Goal: Task Accomplishment & Management: Use online tool/utility

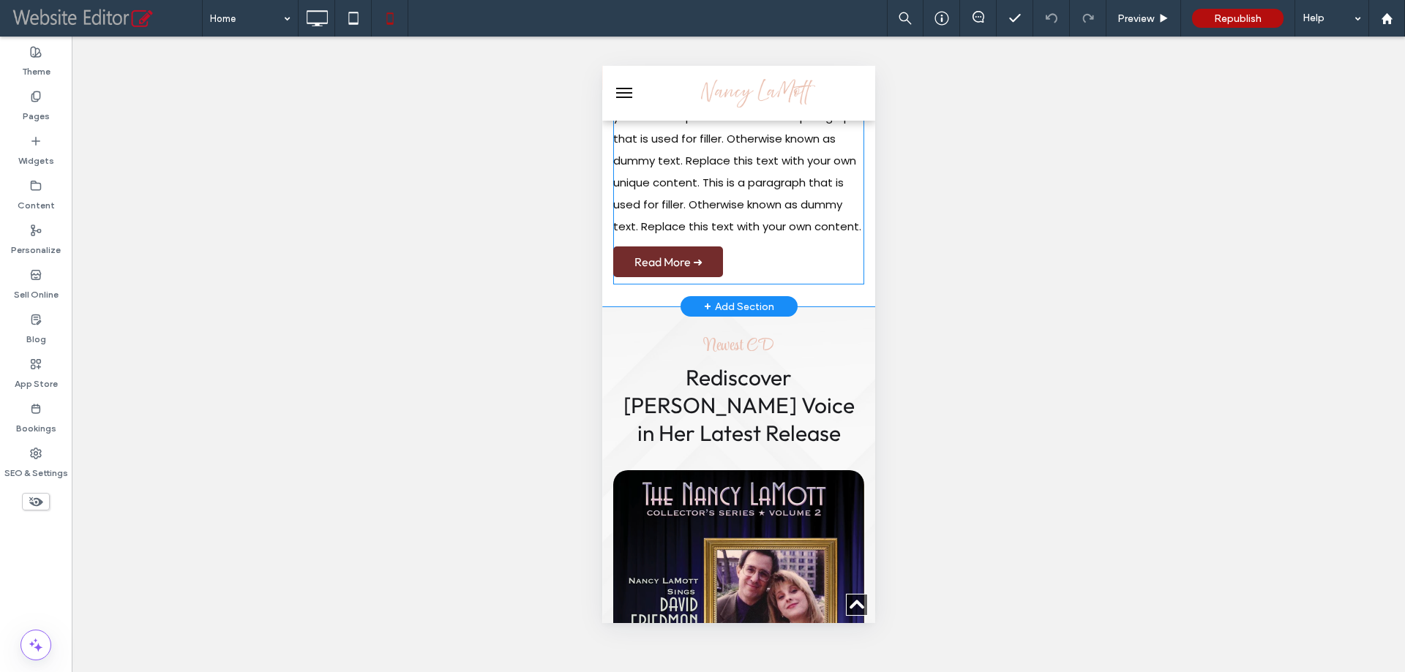
scroll to position [805, 0]
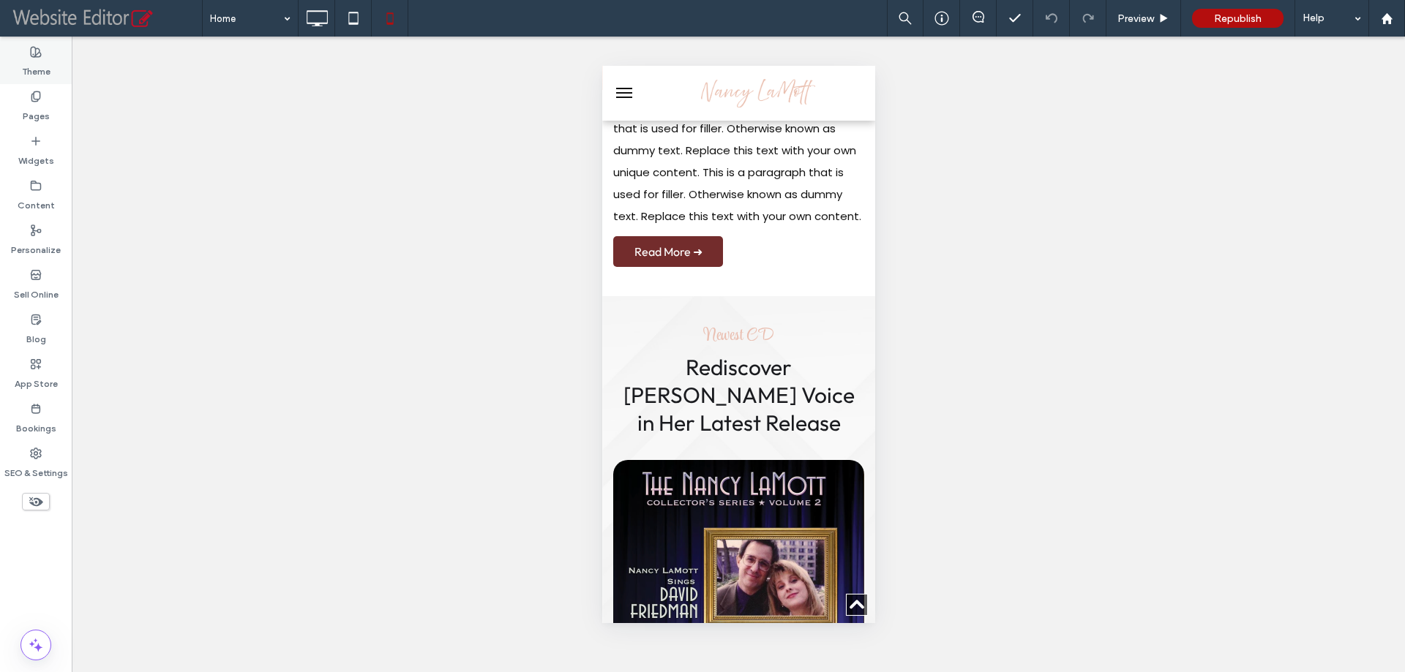
click at [22, 68] on label "Theme" at bounding box center [36, 68] width 29 height 20
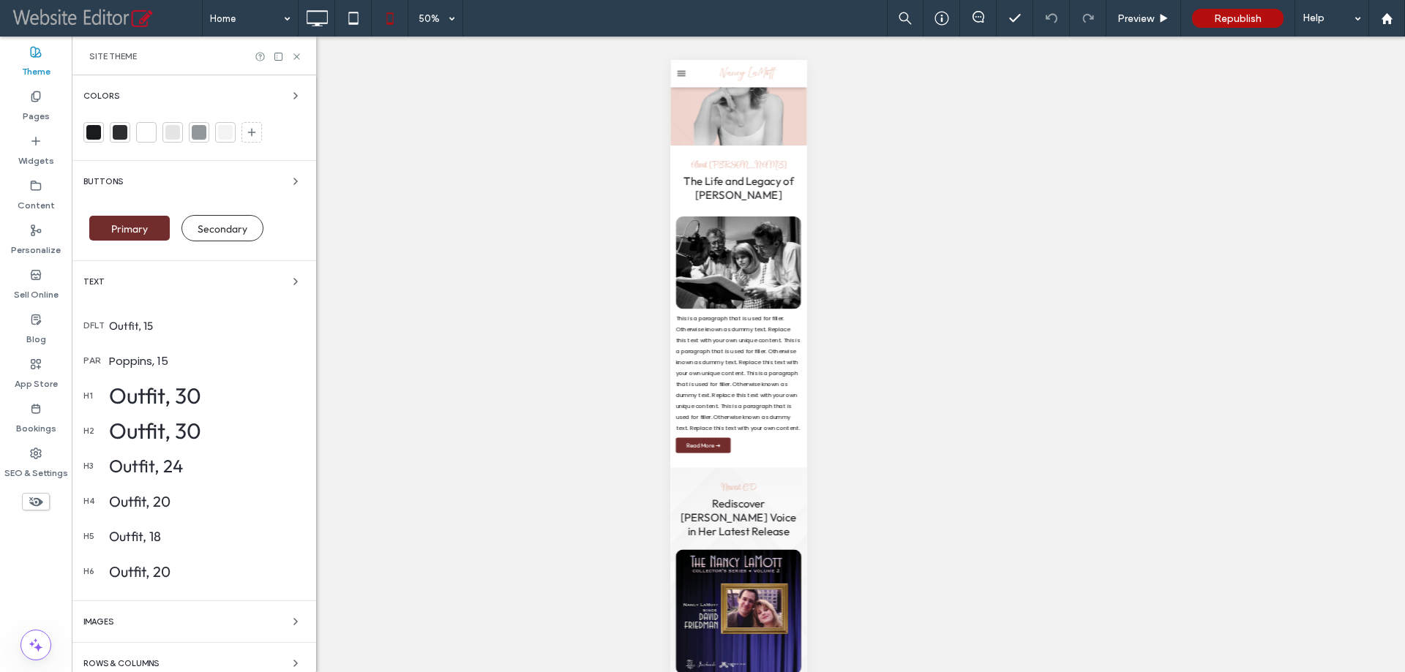
scroll to position [195, 0]
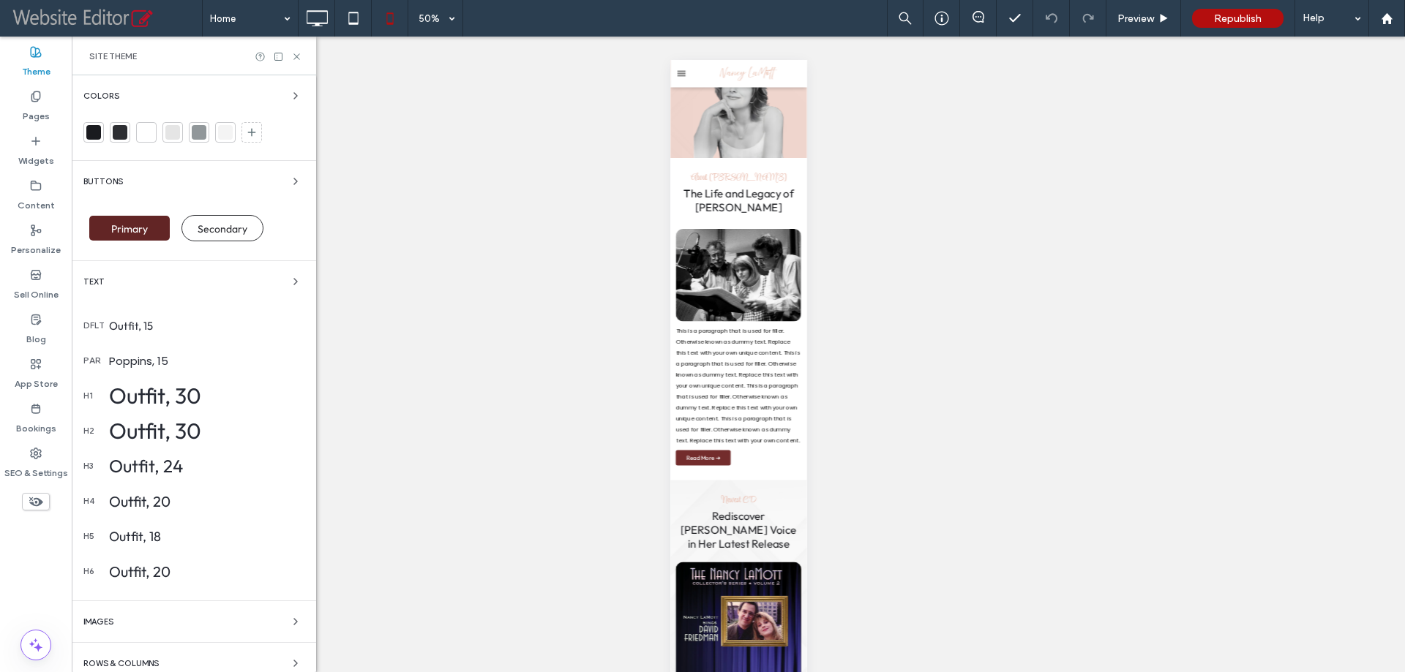
click at [143, 223] on span "Primary" at bounding box center [129, 228] width 37 height 13
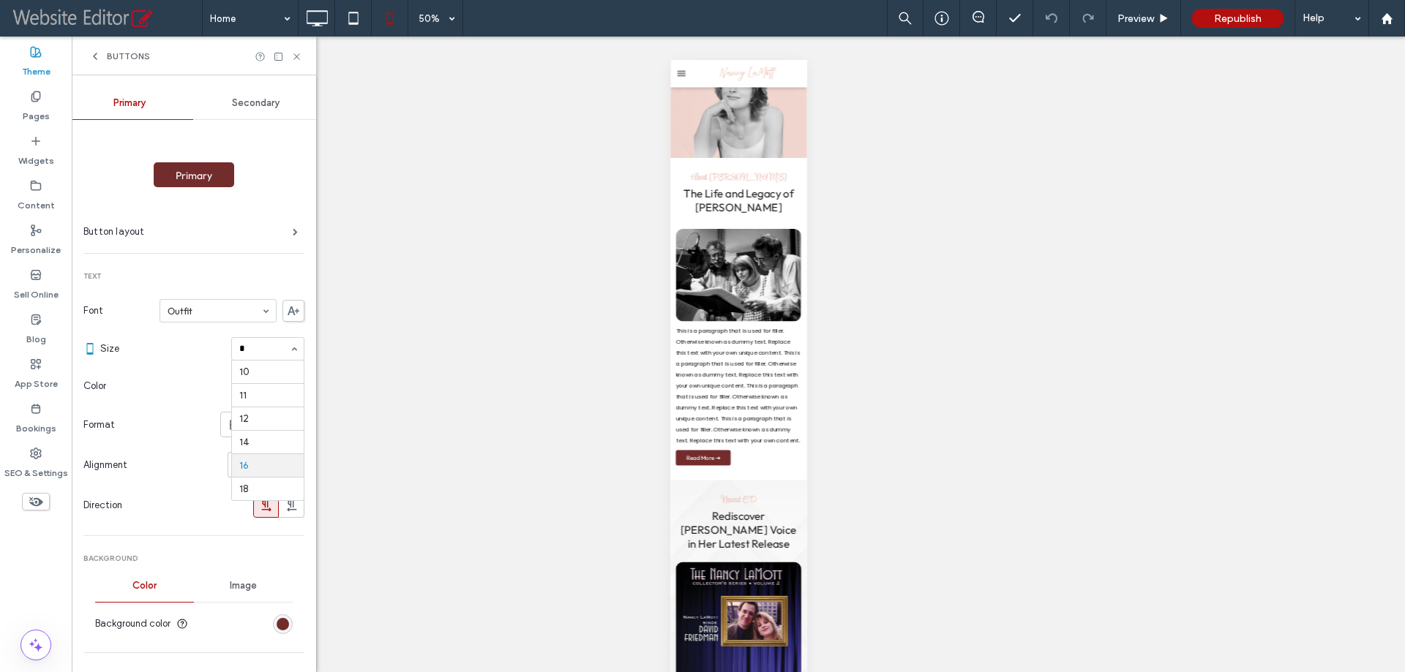
scroll to position [0, 0]
type input "**"
click at [293, 59] on icon at bounding box center [296, 56] width 11 height 11
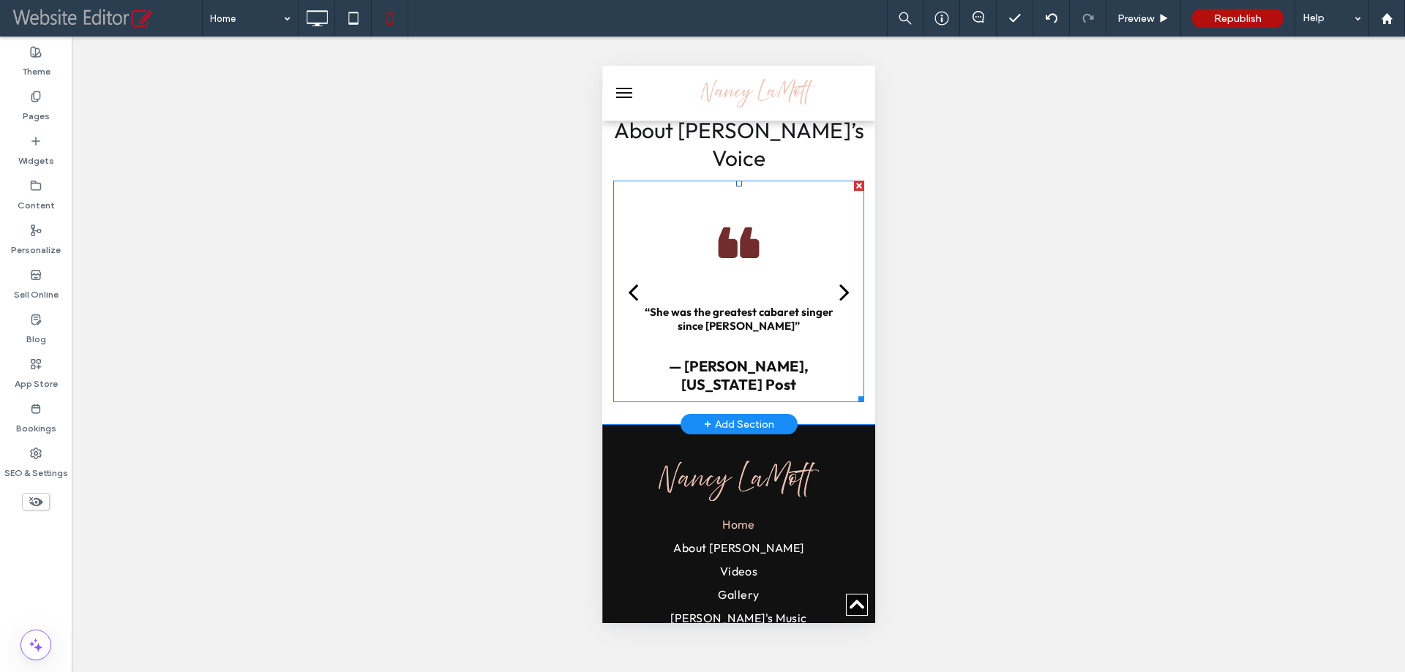
scroll to position [1537, 0]
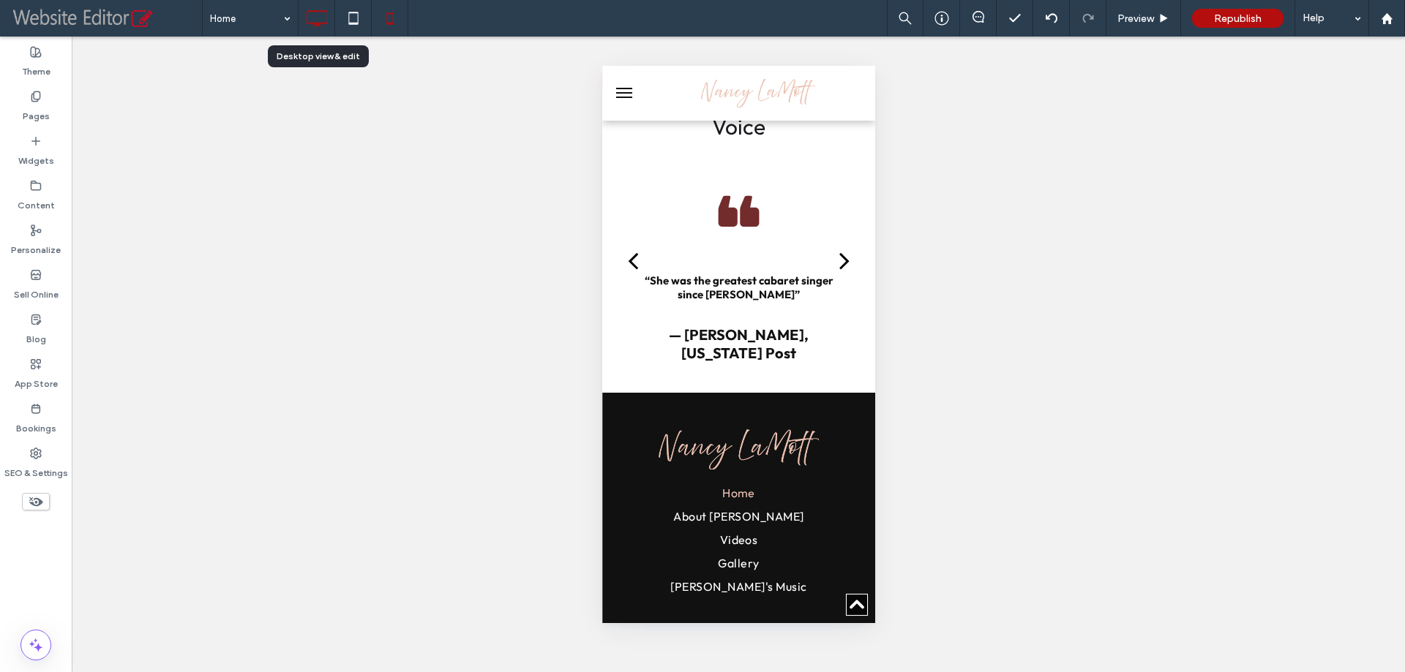
click at [315, 14] on icon at bounding box center [316, 18] width 29 height 29
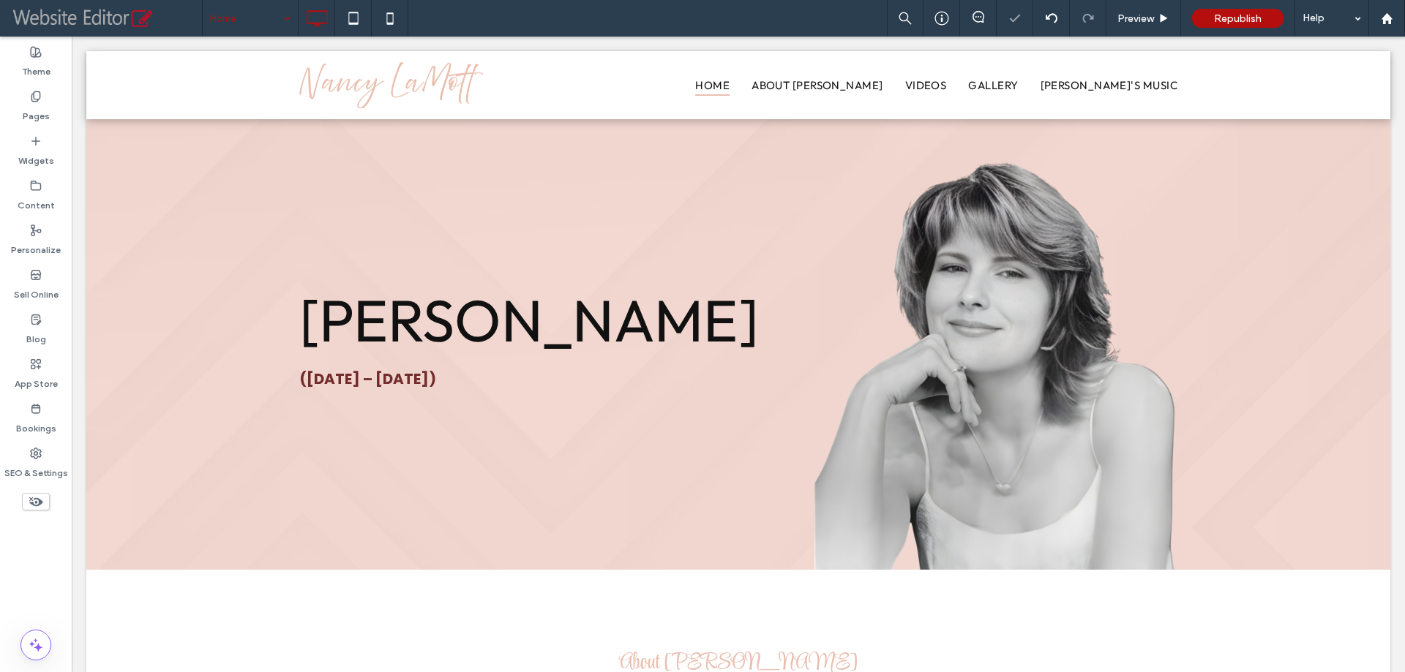
scroll to position [0, 0]
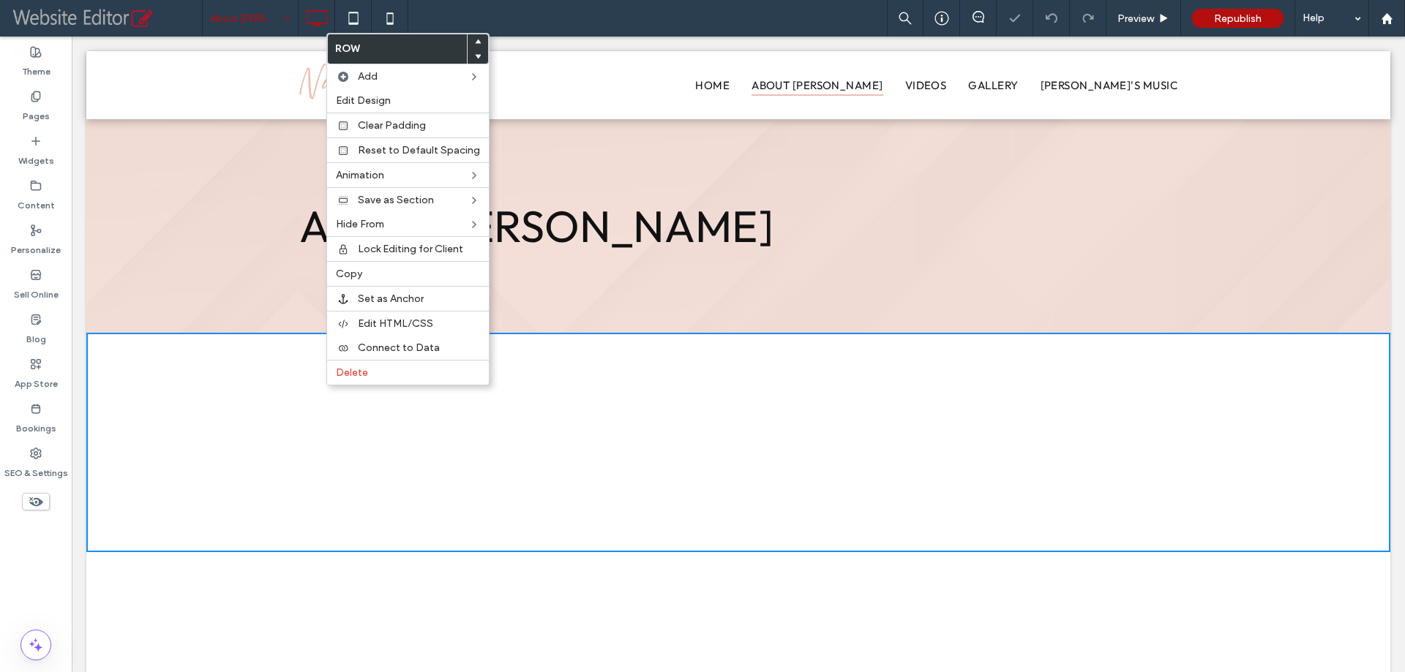
click at [244, 360] on div "Click To Paste Row + Add Section" at bounding box center [738, 443] width 1304 height 220
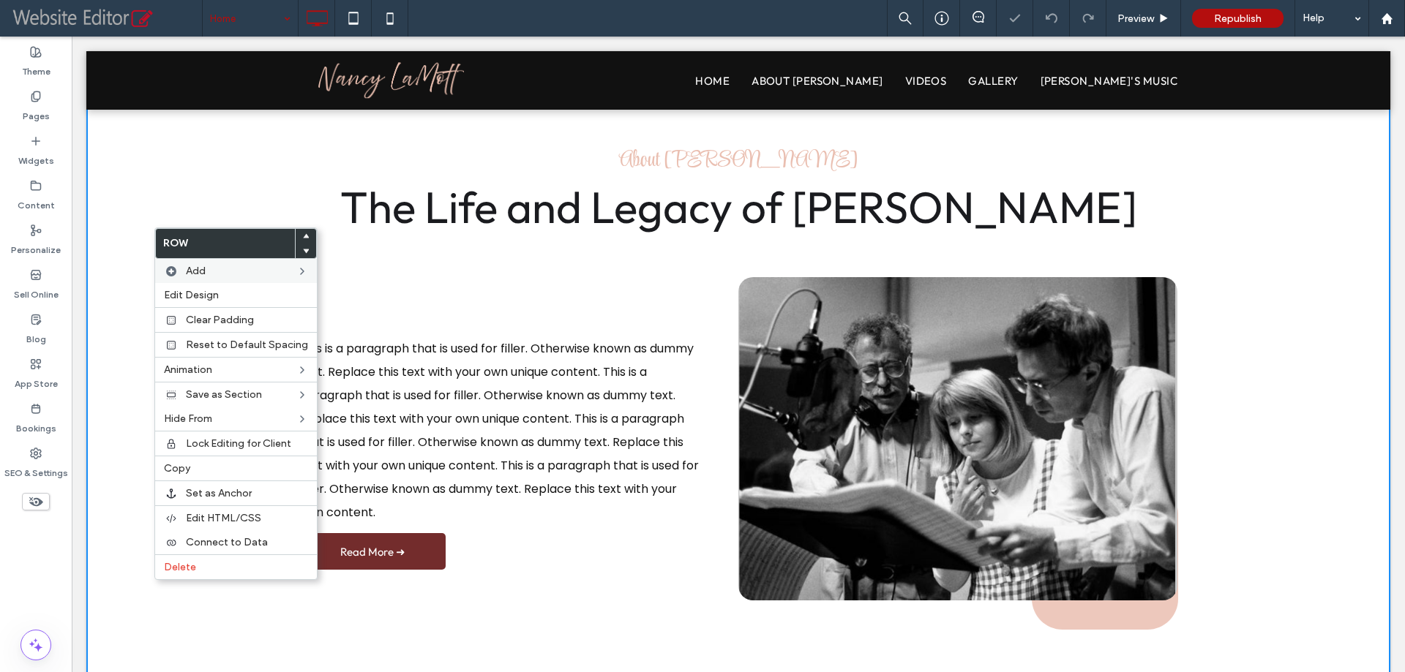
scroll to position [503, 0]
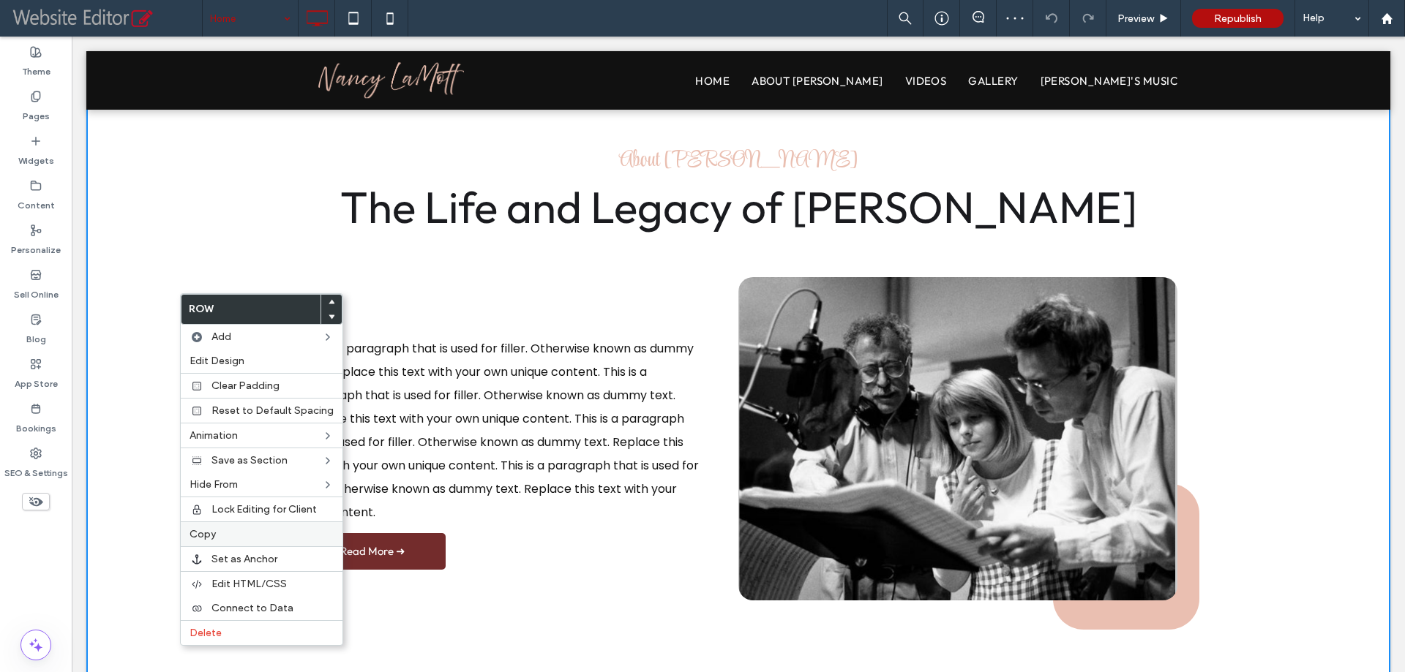
click at [202, 528] on span "Copy" at bounding box center [203, 534] width 26 height 12
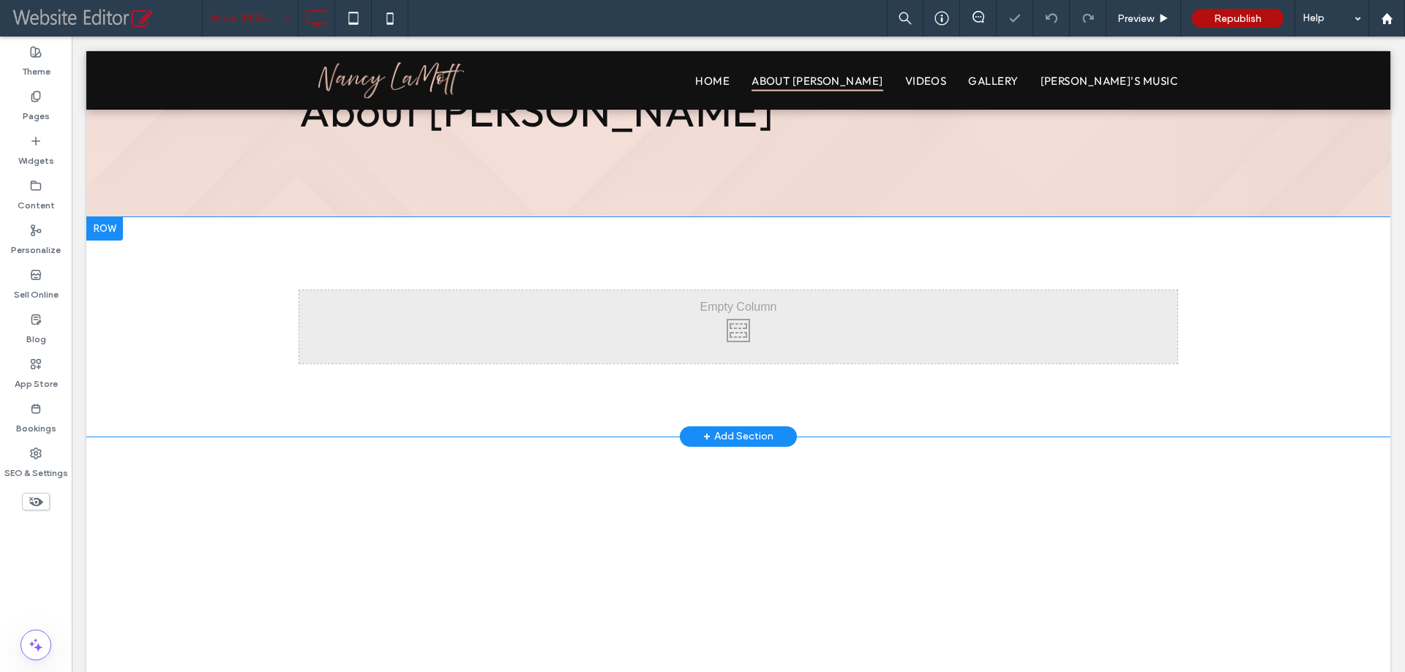
scroll to position [73, 0]
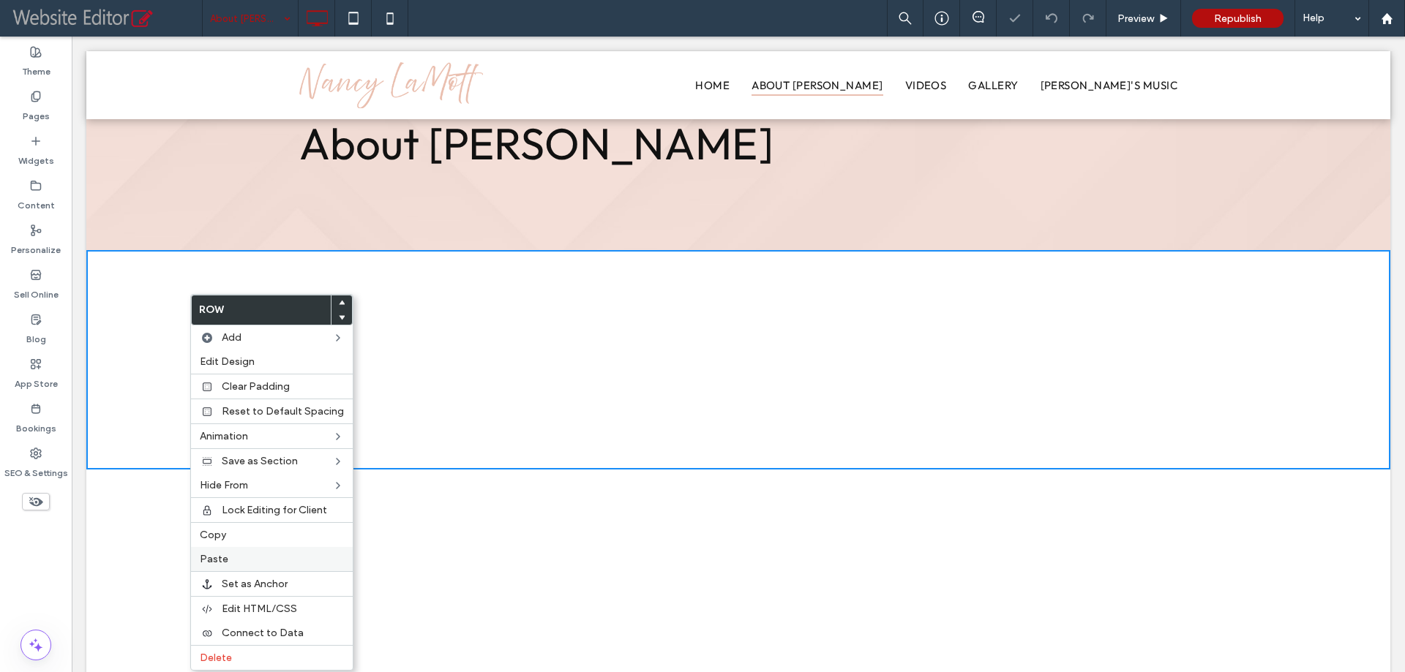
click at [219, 563] on span "Paste" at bounding box center [214, 559] width 29 height 12
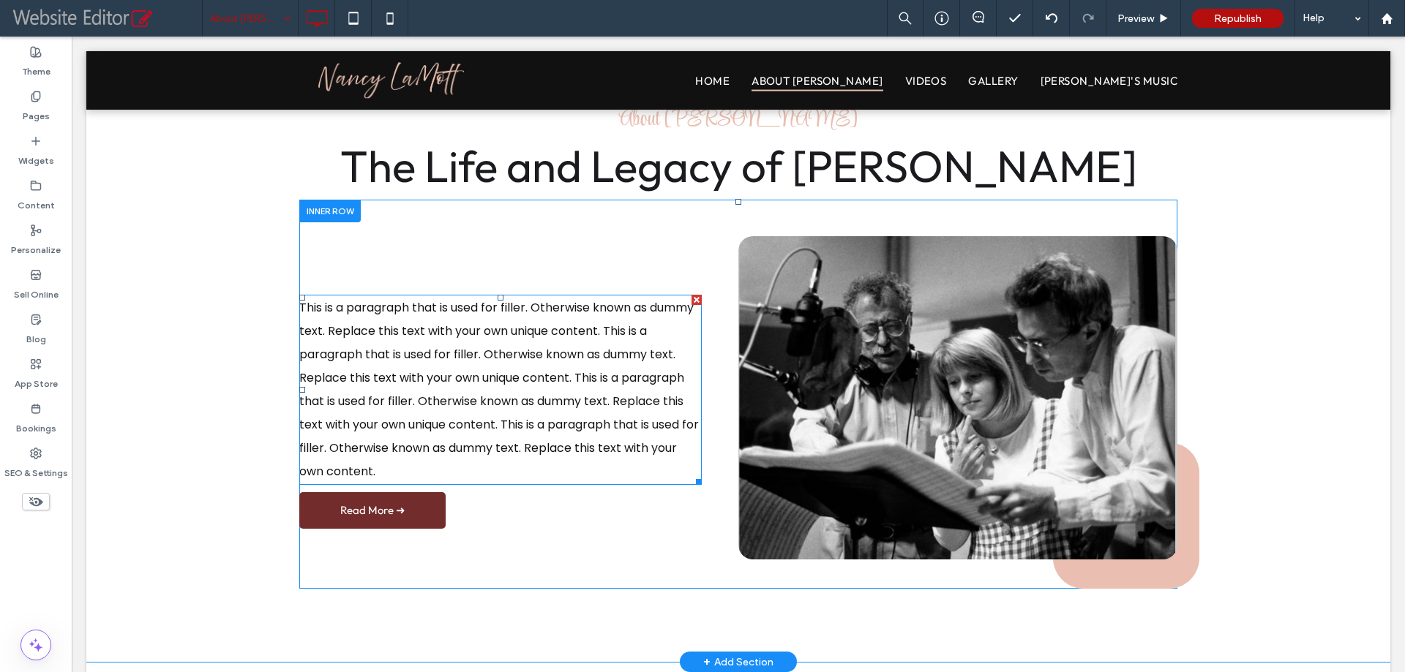
scroll to position [293, 0]
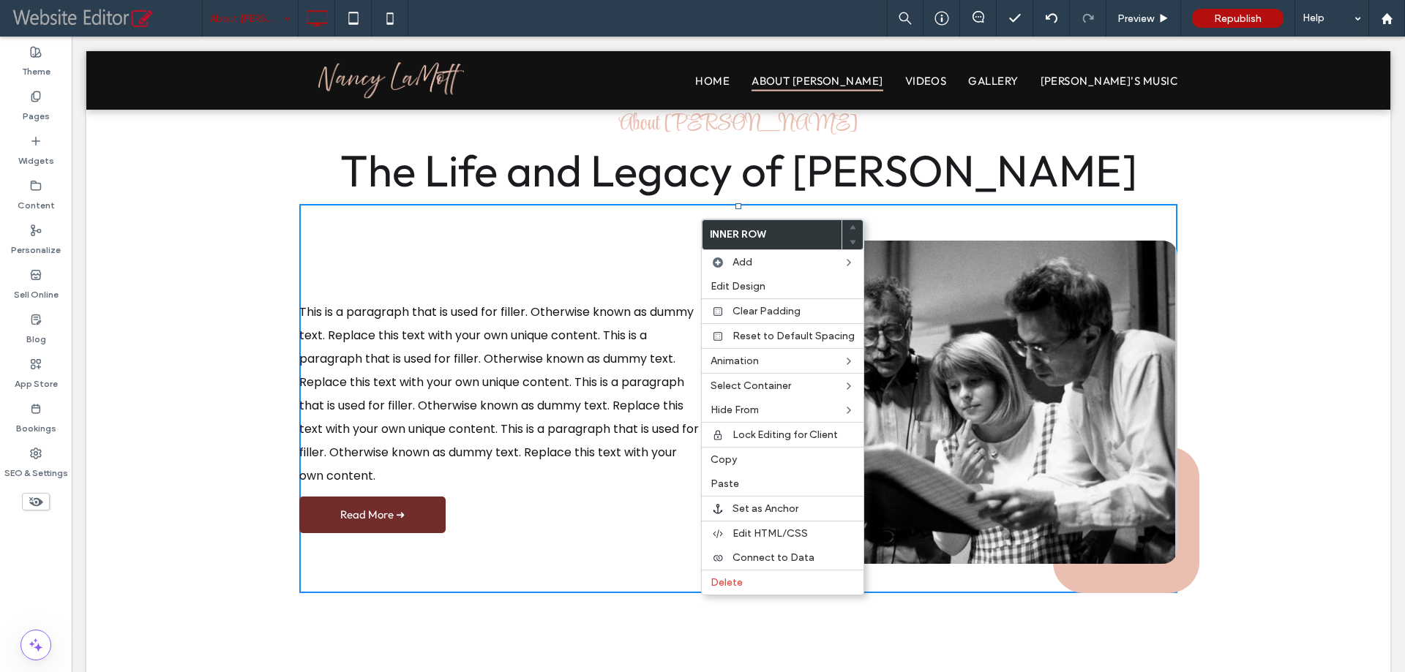
drag, startPoint x: 726, startPoint y: 460, endPoint x: 662, endPoint y: 396, distance: 90.0
click at [727, 460] on span "Copy" at bounding box center [724, 460] width 26 height 12
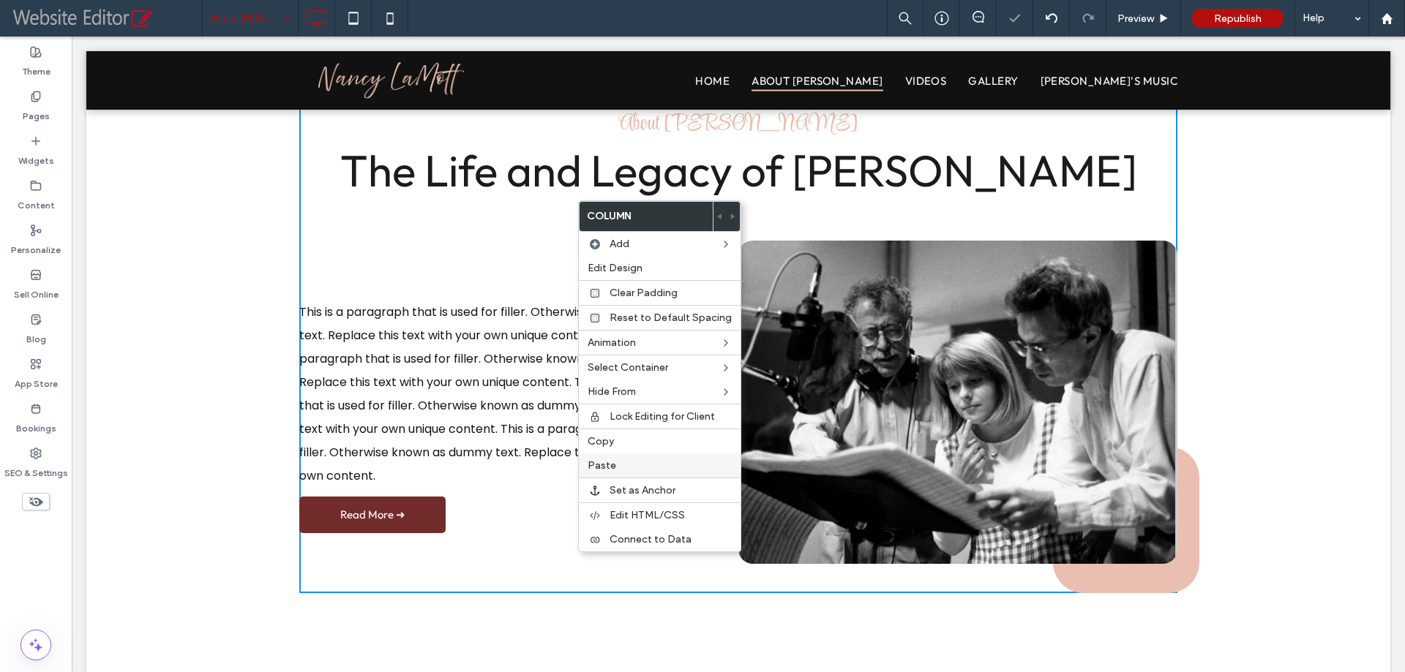
click at [601, 460] on span "Paste" at bounding box center [602, 466] width 29 height 12
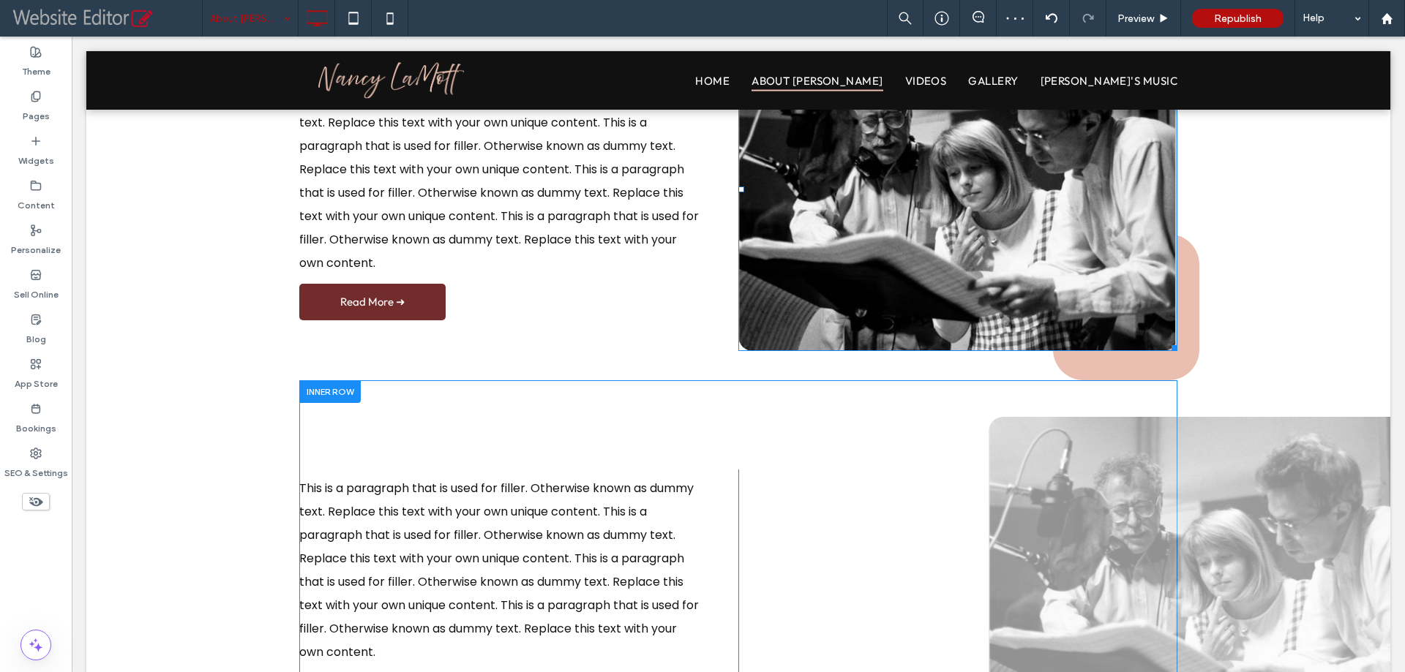
scroll to position [585, 0]
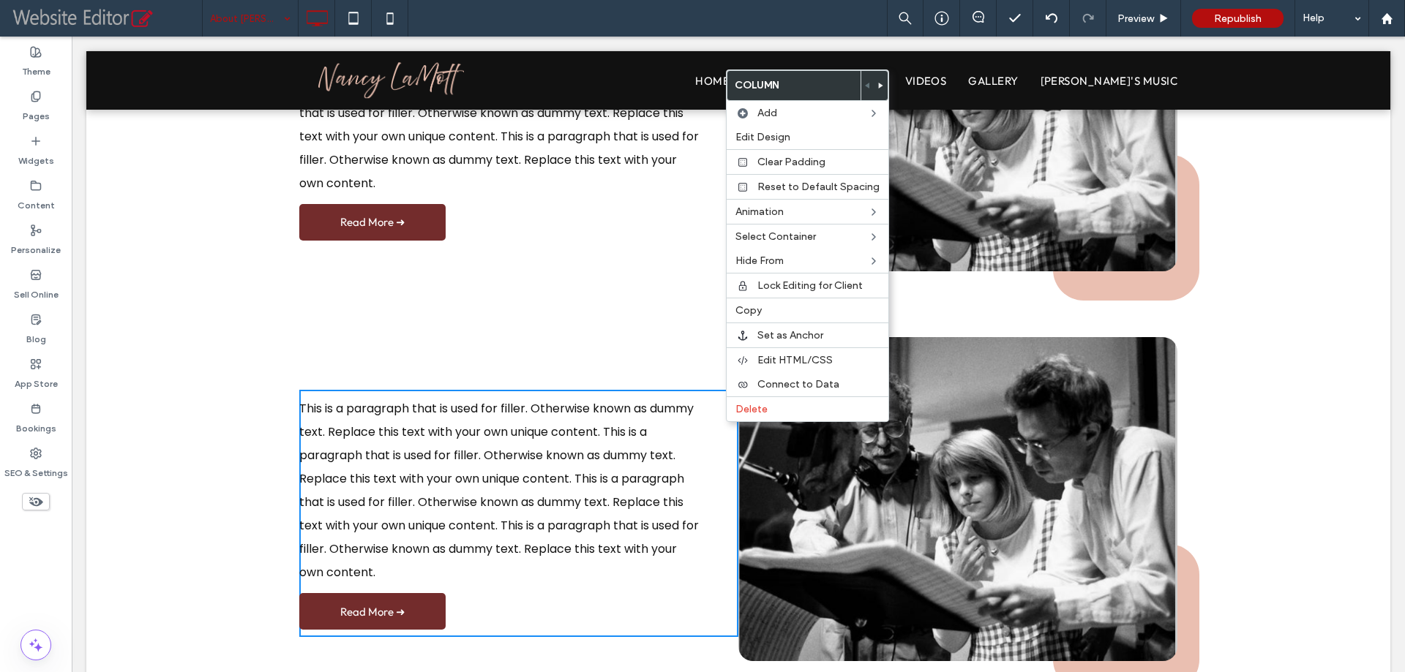
click at [878, 82] on span at bounding box center [881, 85] width 6 height 29
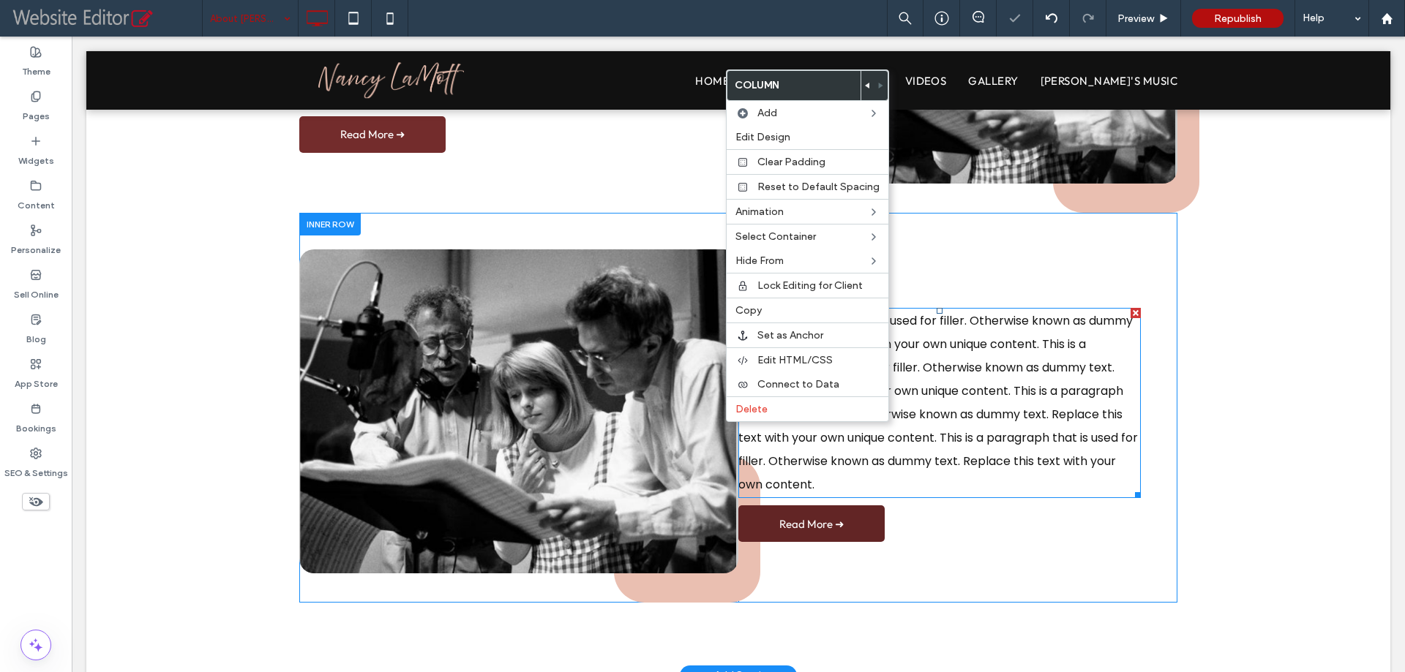
scroll to position [732, 0]
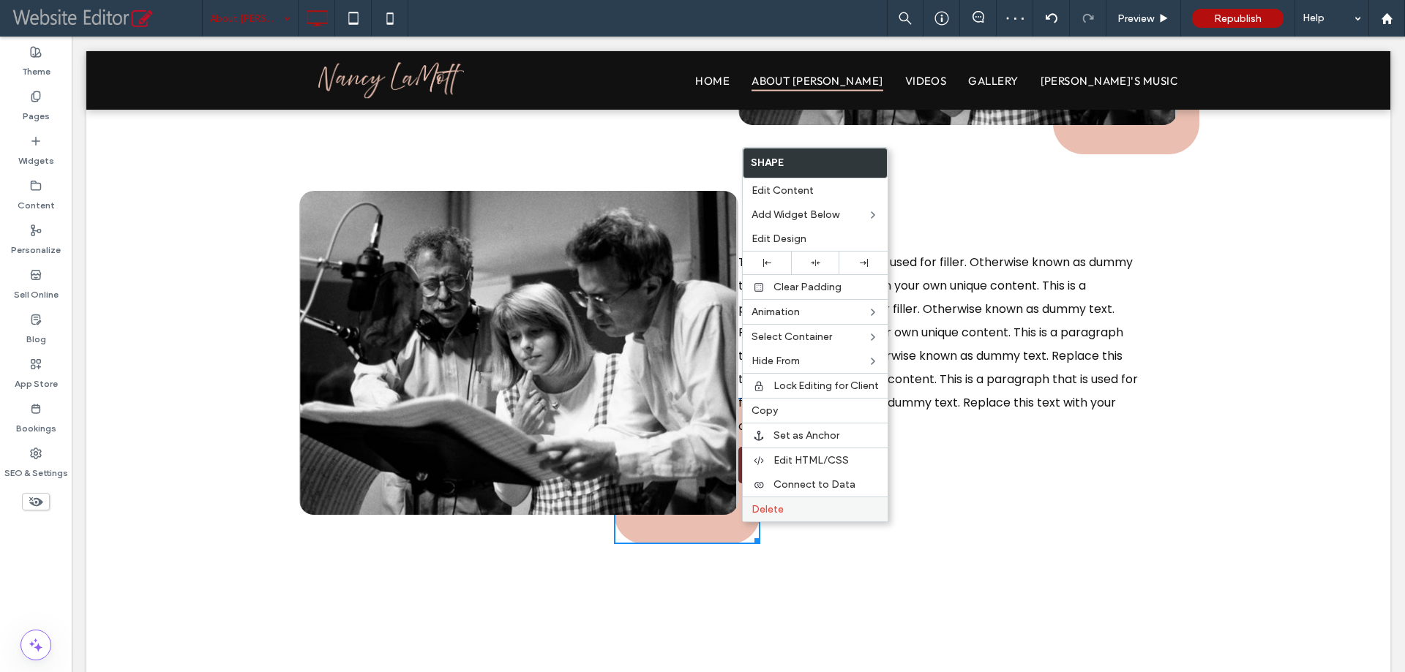
click at [751, 510] on span "Delete" at bounding box center [767, 509] width 32 height 12
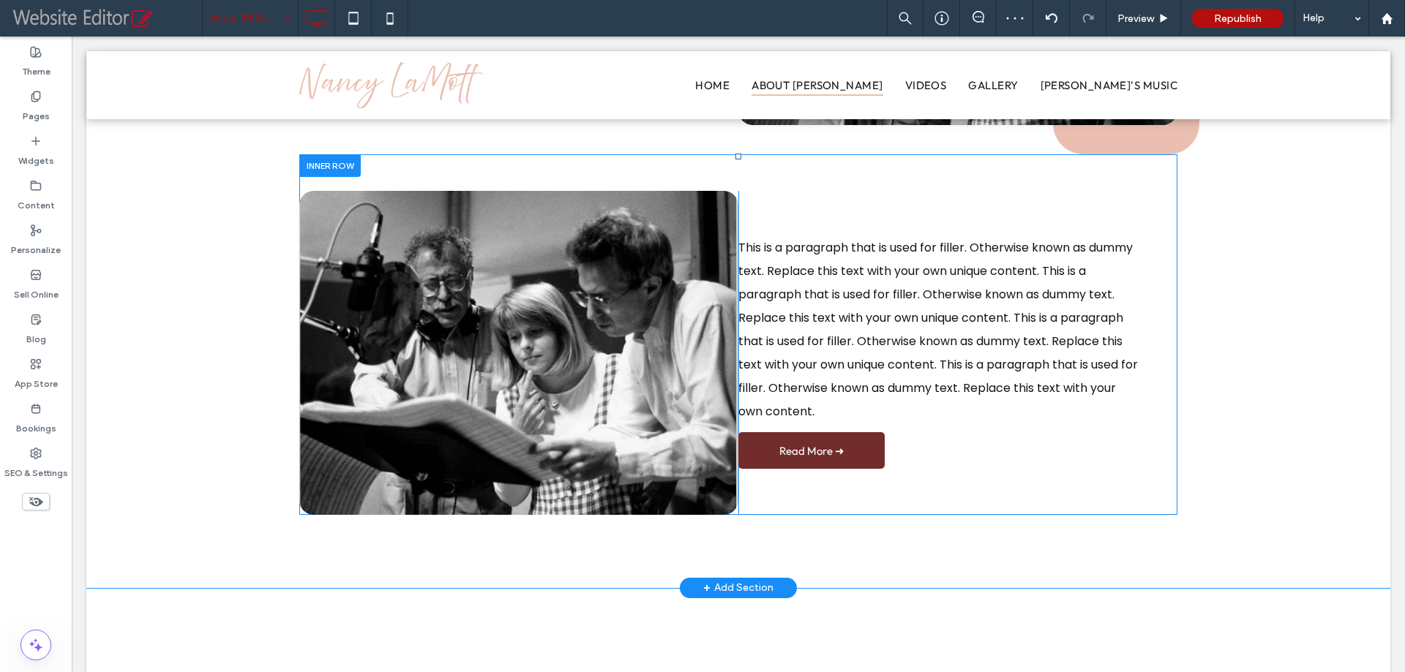
click at [1145, 304] on div "This is a paragraph that is used for filler. Otherwise known as dummy text. Rep…" at bounding box center [957, 352] width 439 height 247
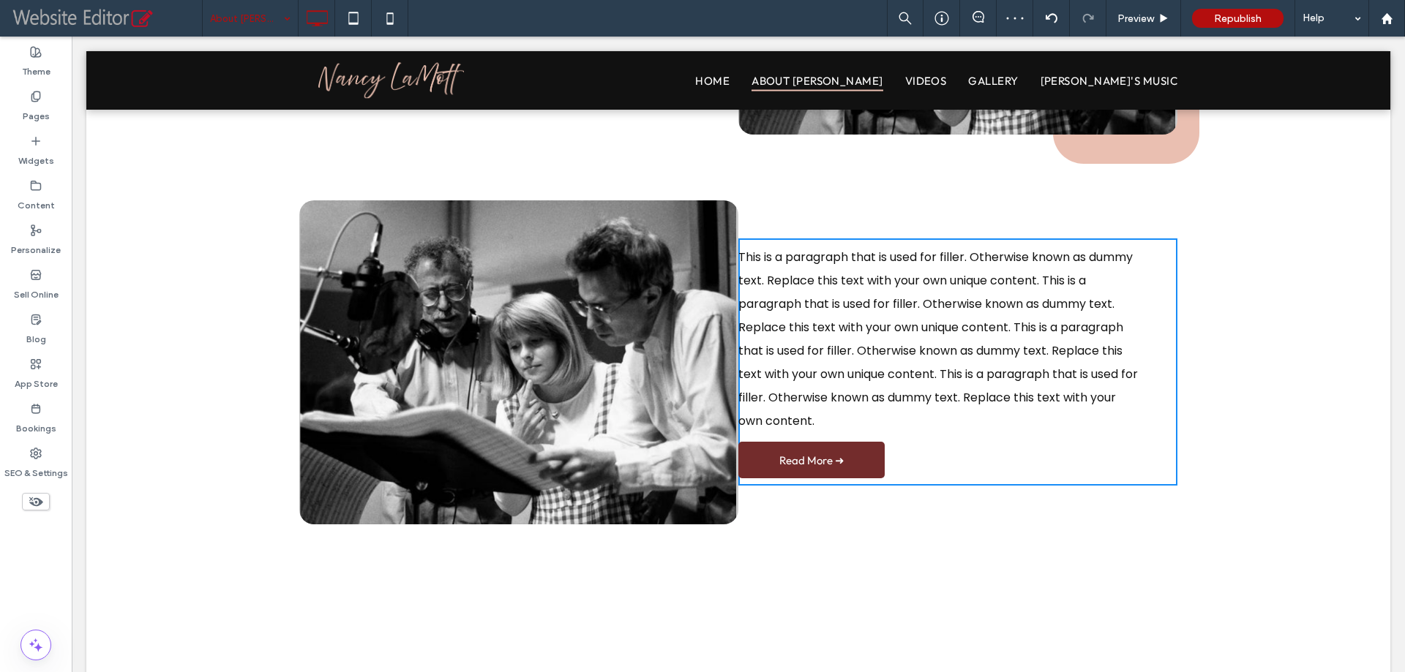
scroll to position [741, 0]
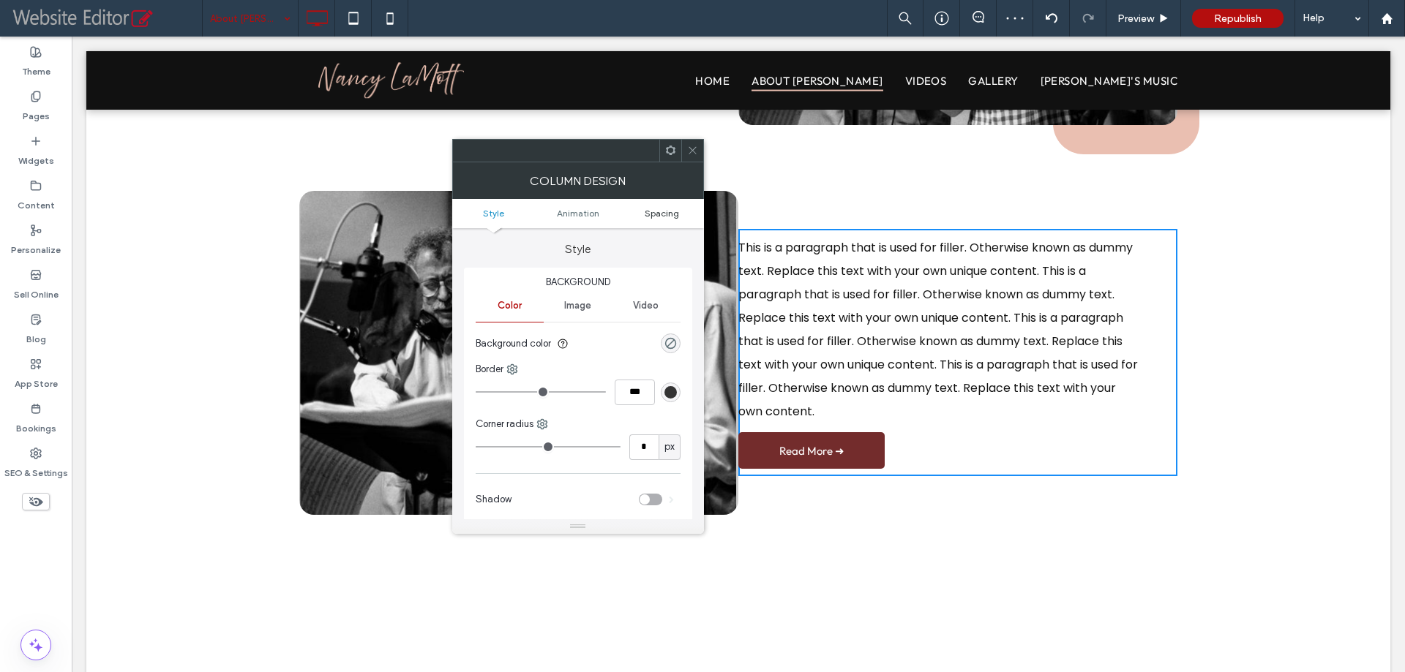
click at [660, 214] on span "Spacing" at bounding box center [662, 213] width 34 height 11
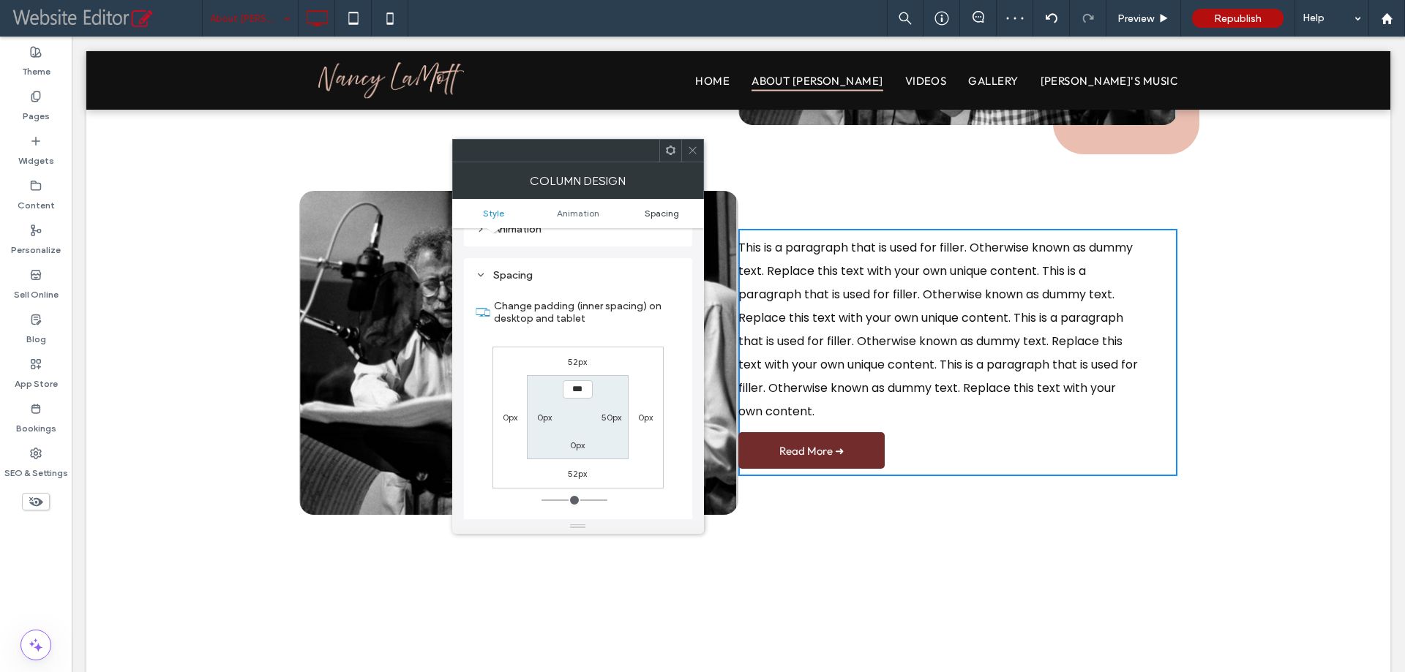
scroll to position [343, 0]
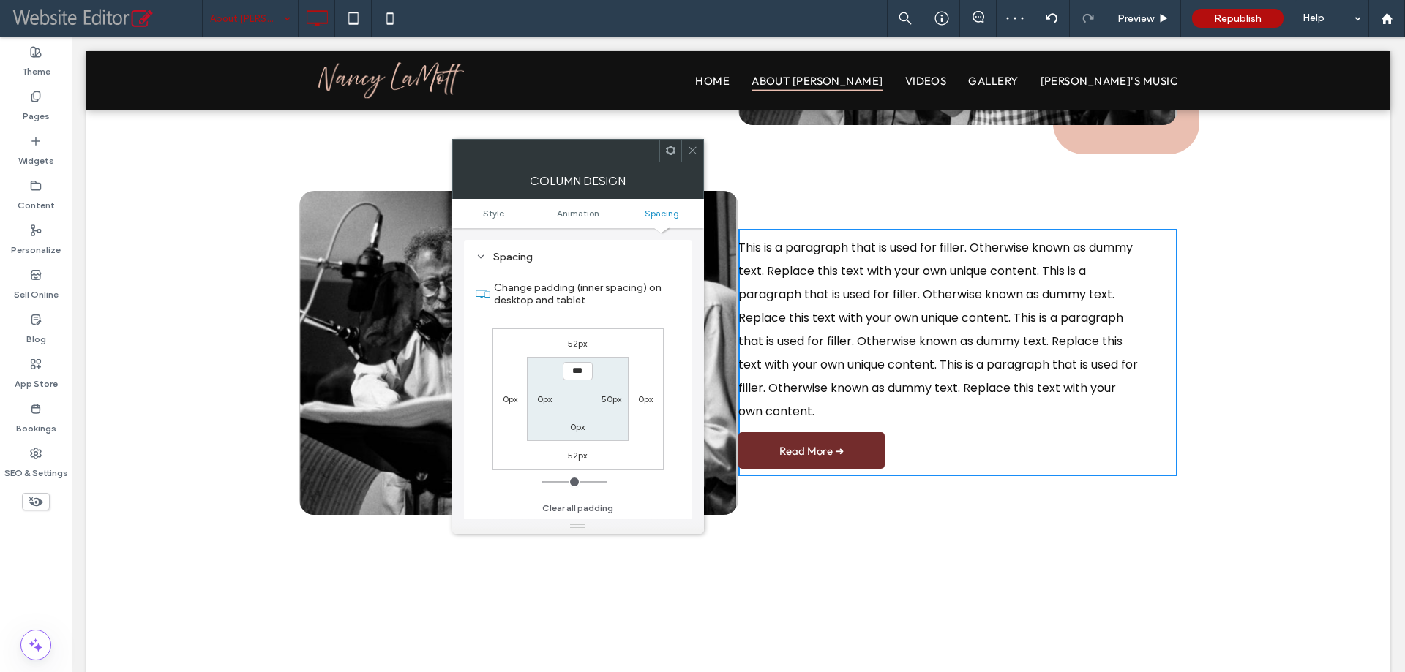
type input "**"
type input "*"
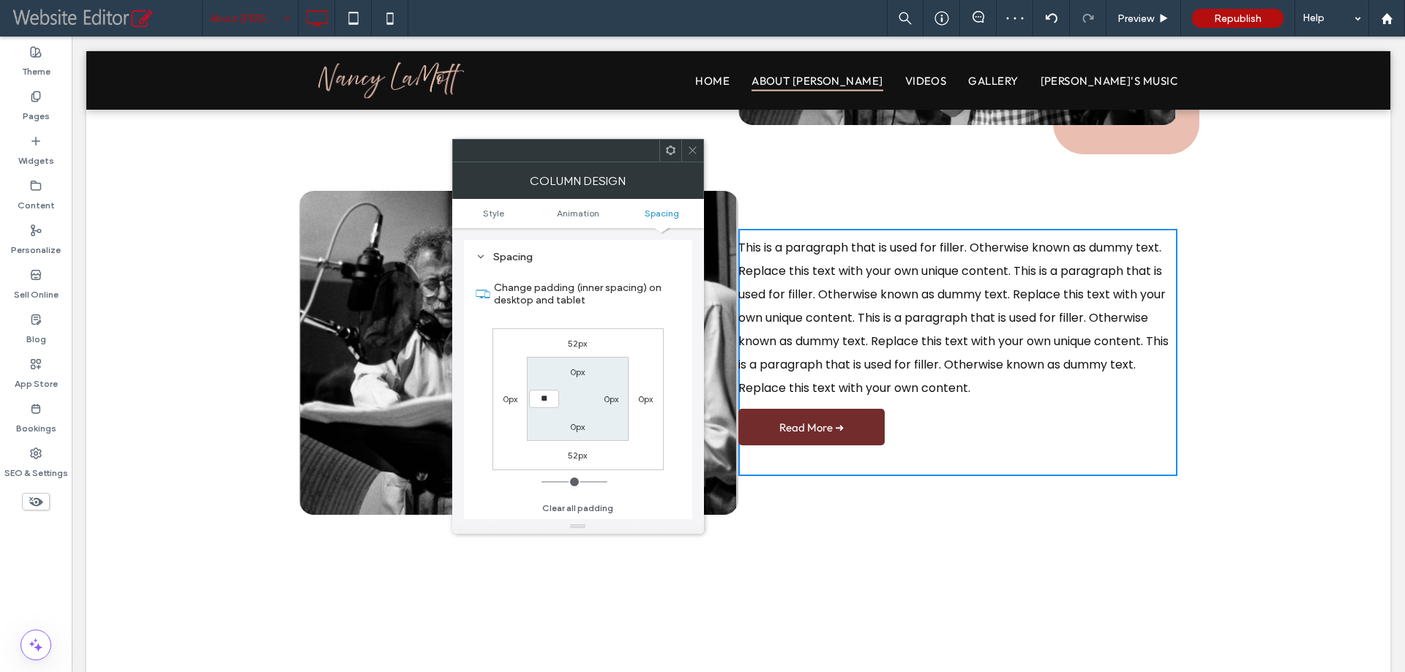
type input "**"
type input "****"
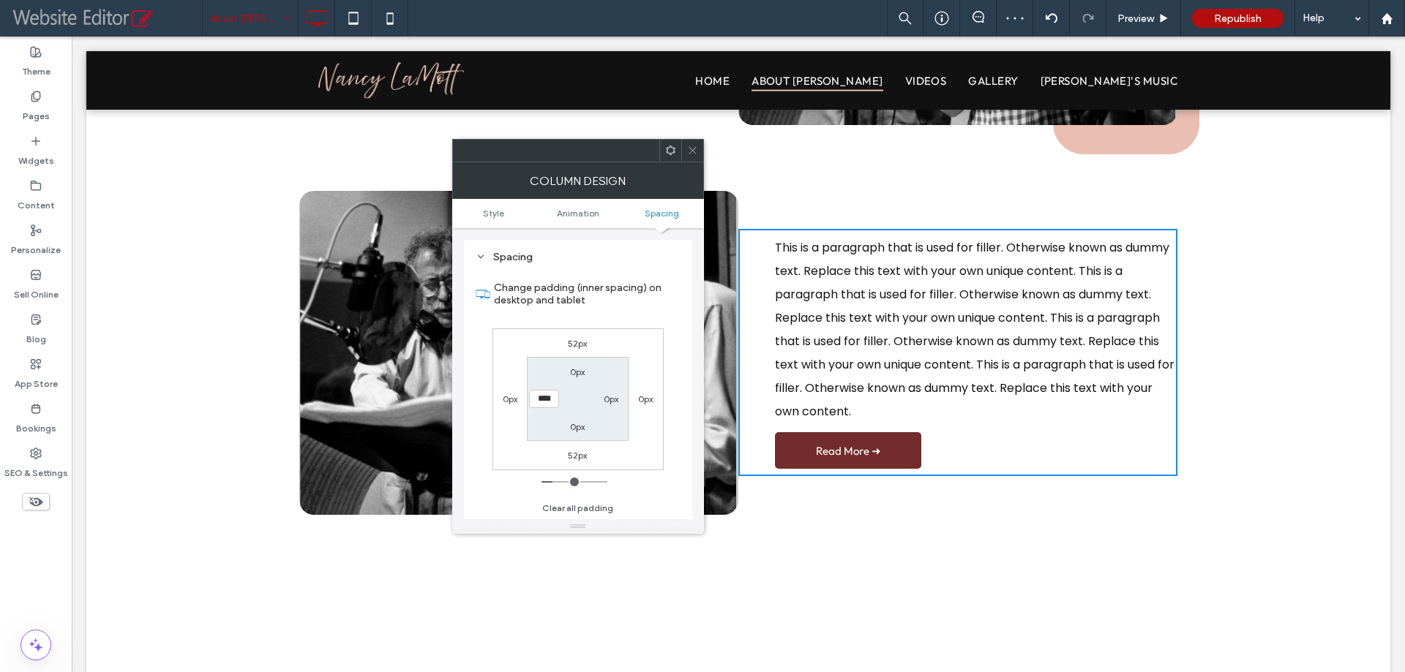
click at [697, 149] on icon at bounding box center [692, 150] width 11 height 11
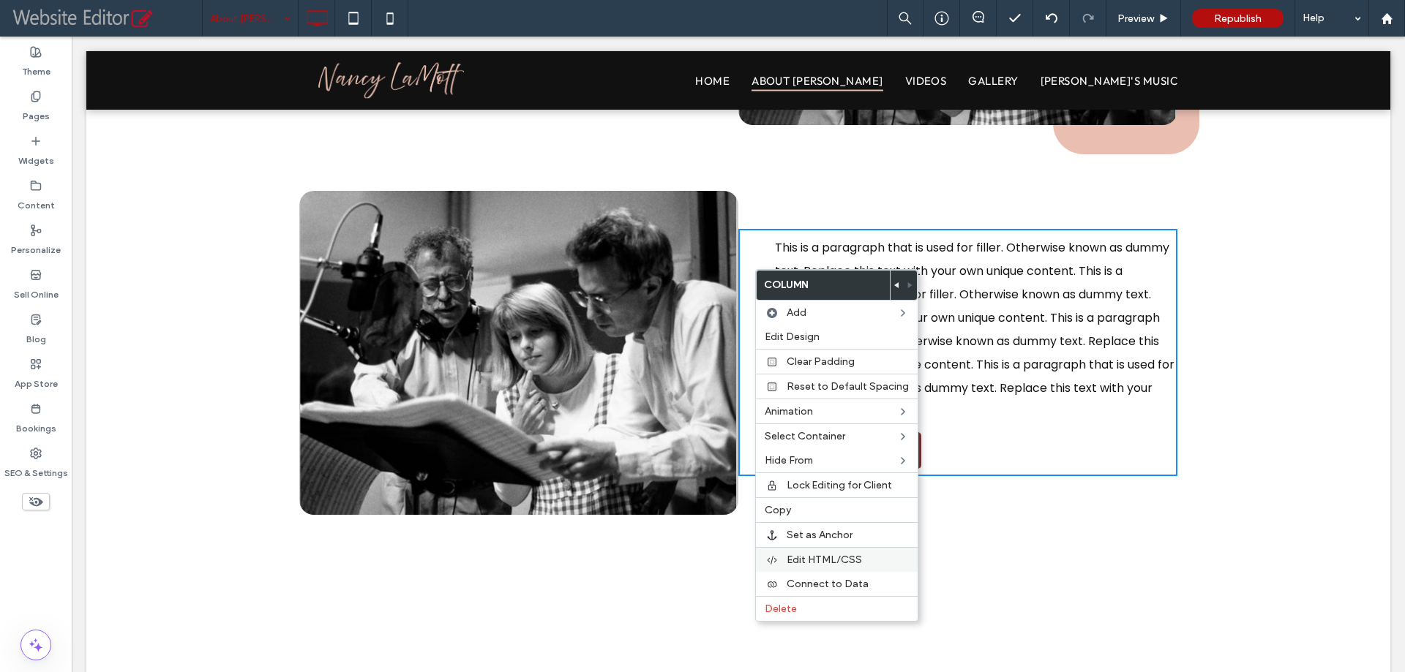
click at [815, 550] on div "Edit HTML/CSS" at bounding box center [837, 559] width 162 height 25
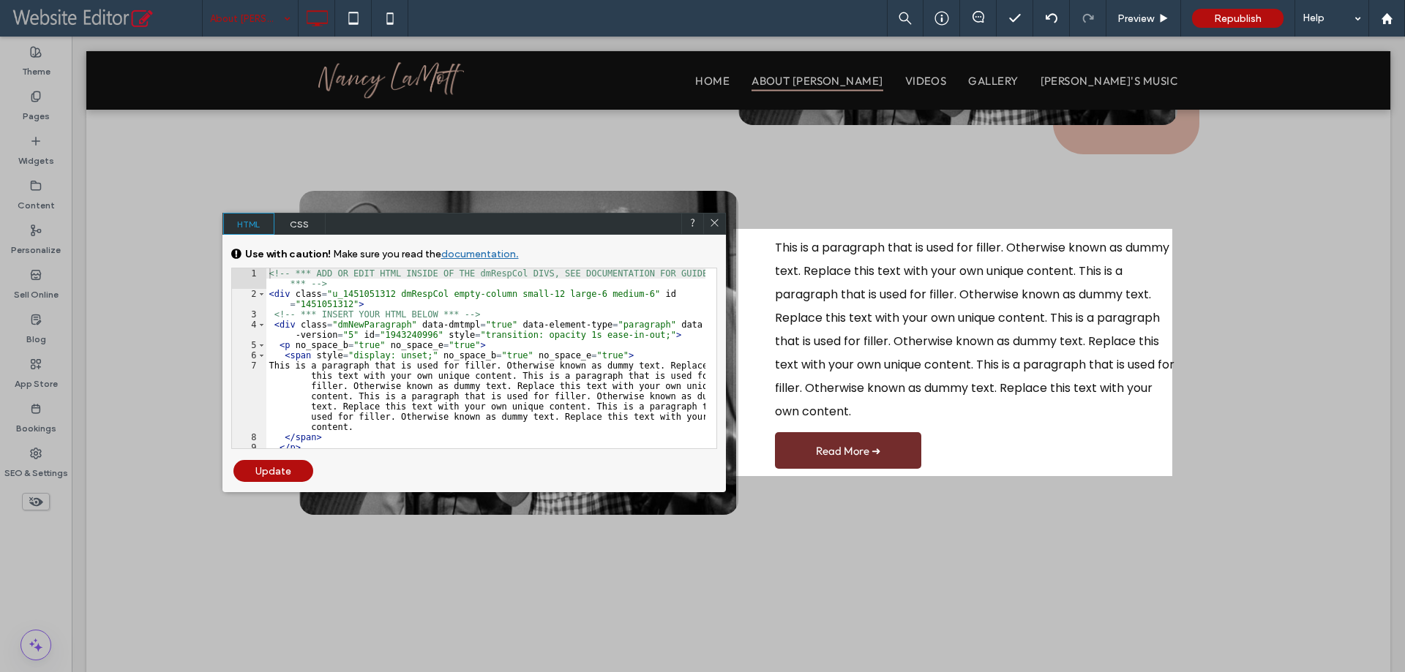
click at [303, 219] on span "CSS" at bounding box center [299, 224] width 51 height 22
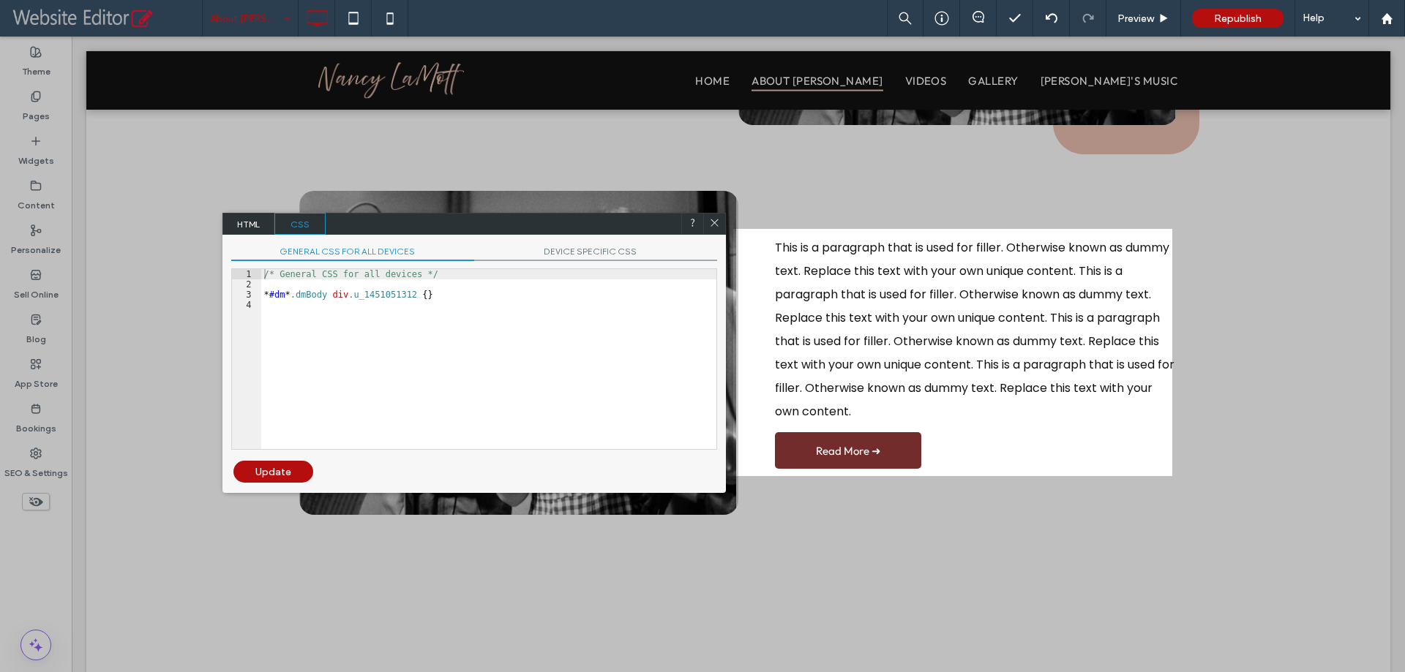
drag, startPoint x: 417, startPoint y: 286, endPoint x: 488, endPoint y: 282, distance: 71.1
click at [419, 286] on div "/* General CSS for all devices */ * #dm * .dmBody div .u_1451051312 { }" at bounding box center [488, 369] width 455 height 200
click at [597, 247] on span "DEVICE SPECIFIC CSS" at bounding box center [595, 253] width 243 height 15
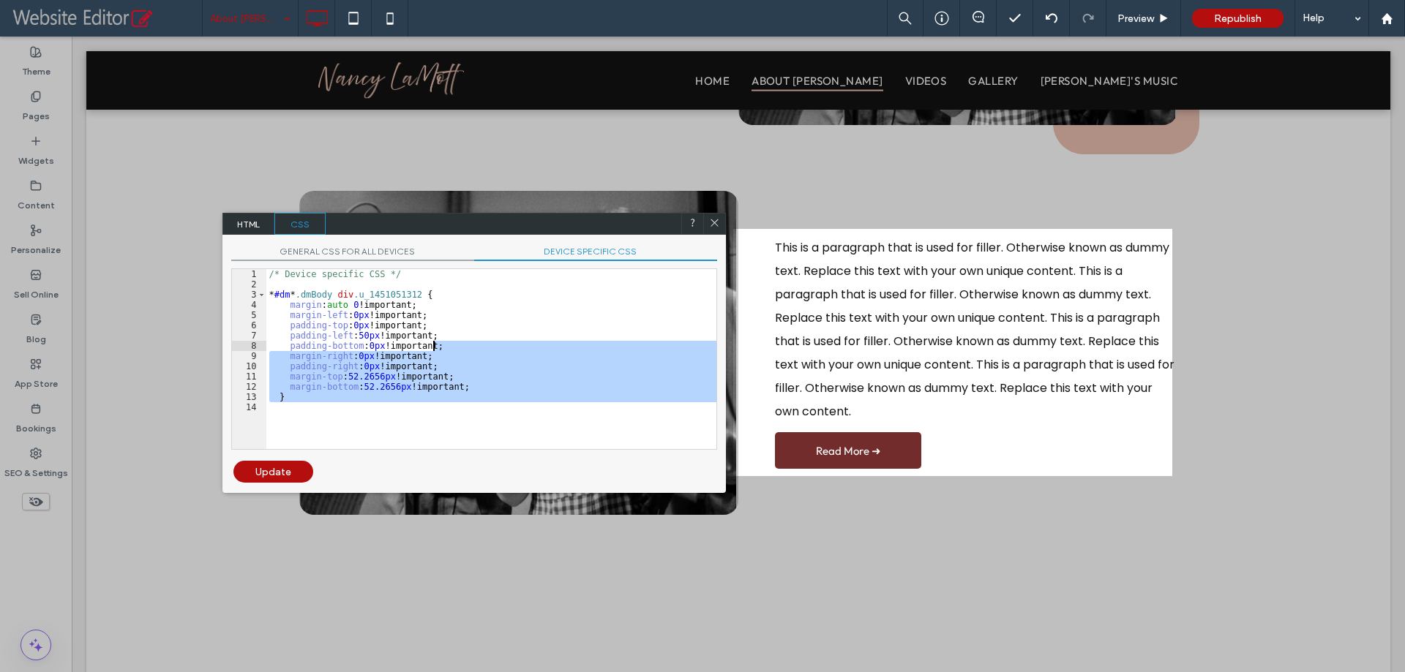
click at [535, 346] on div "/* Device specific CSS */ * #dm * .dmBody div .u_1451051312 { margin : auto 0 !…" at bounding box center [491, 359] width 450 height 180
click at [390, 371] on div "/* Device specific CSS */ * #dm * .dmBody div .u_1451051312 { margin : auto 0 !…" at bounding box center [491, 359] width 450 height 180
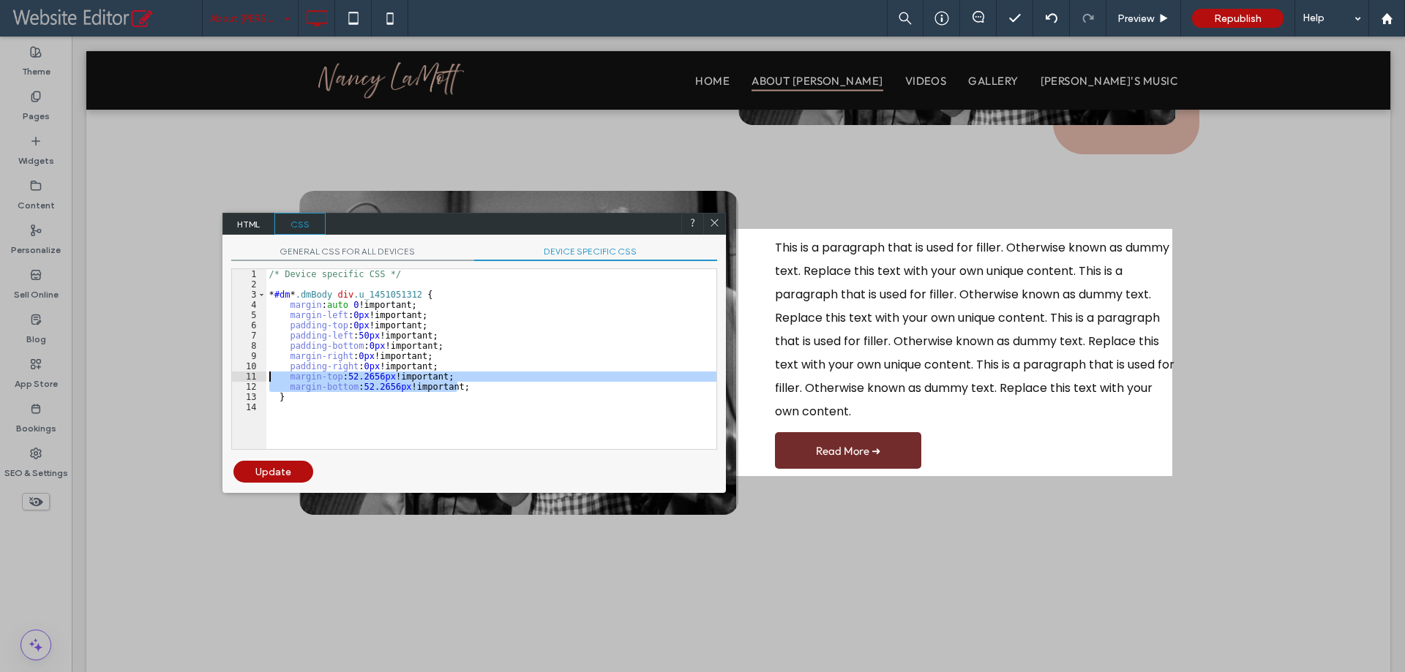
drag, startPoint x: 479, startPoint y: 389, endPoint x: 260, endPoint y: 379, distance: 218.3
click at [260, 379] on div "** 1 2 3 4 5 6 7 8 9 10 11 12 13 14 /* Device specific CSS */ * #dm * .dmBody d…" at bounding box center [474, 359] width 486 height 181
click at [296, 463] on div "Update" at bounding box center [273, 472] width 80 height 22
click at [715, 225] on icon at bounding box center [714, 222] width 11 height 11
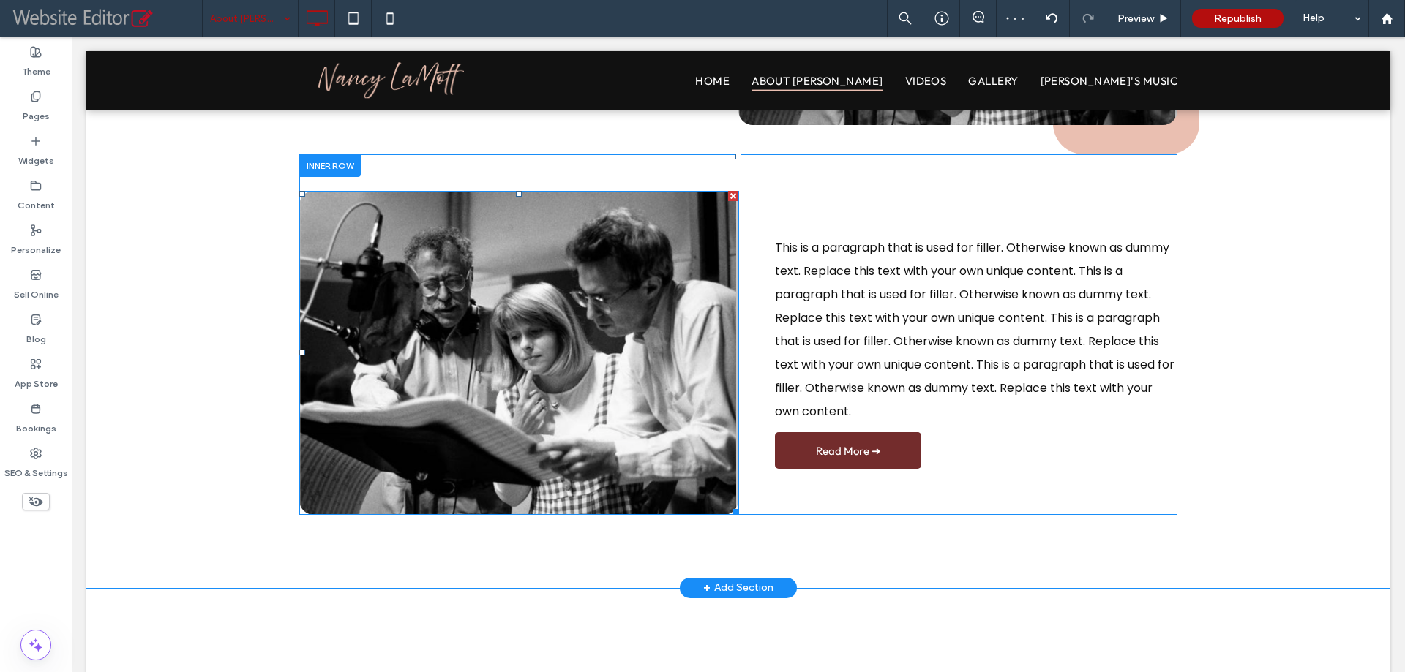
click at [599, 288] on img at bounding box center [518, 353] width 439 height 324
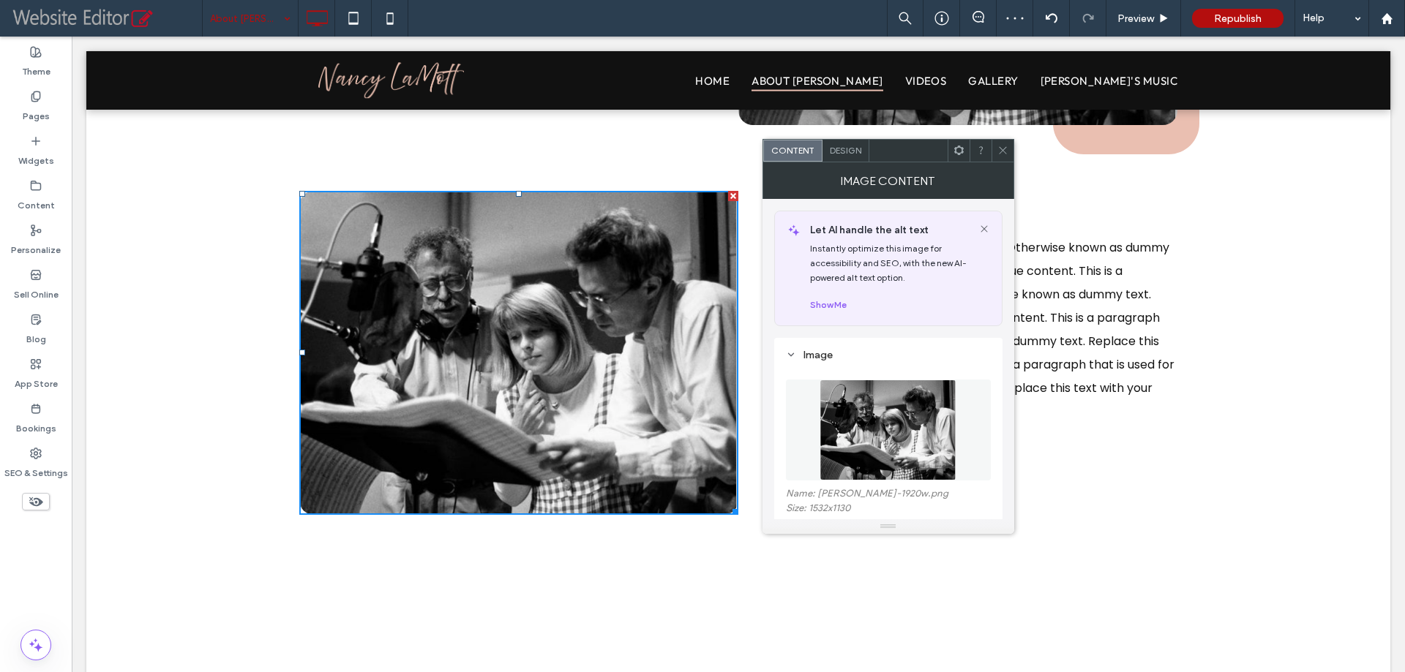
click at [914, 413] on img at bounding box center [888, 430] width 136 height 101
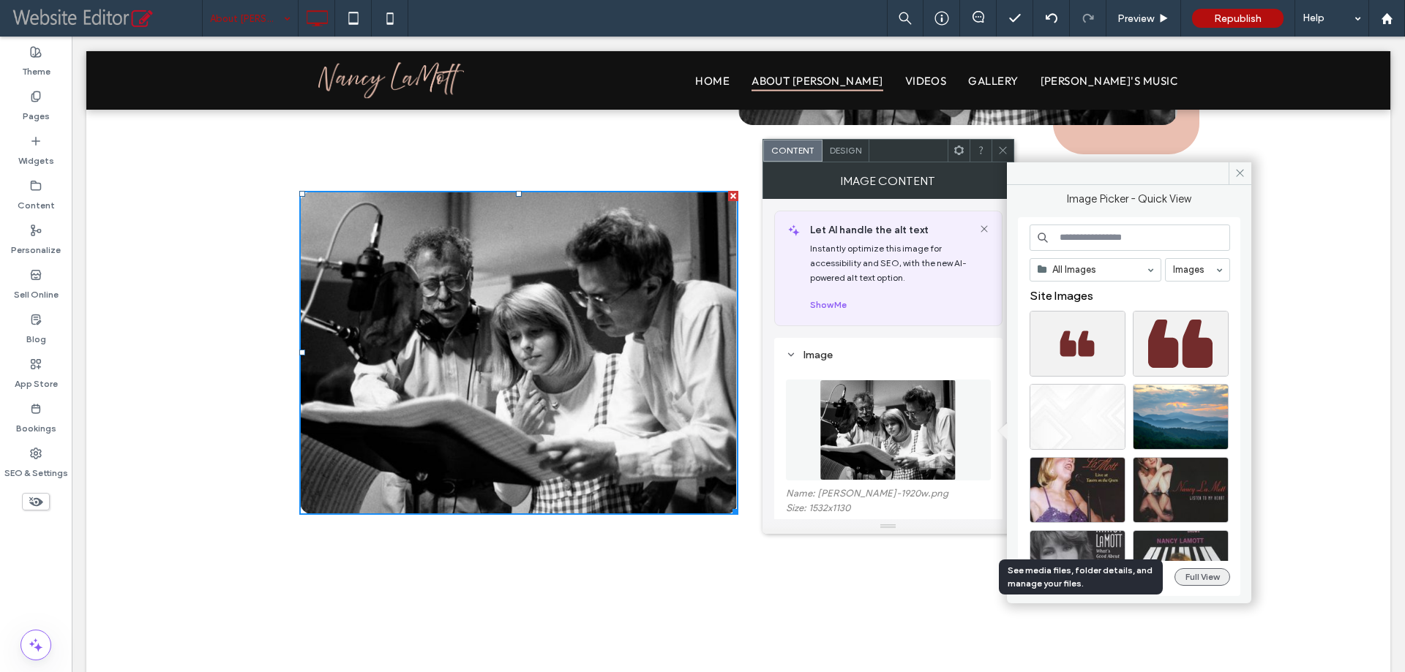
click at [1194, 577] on button "Full View" at bounding box center [1202, 578] width 56 height 18
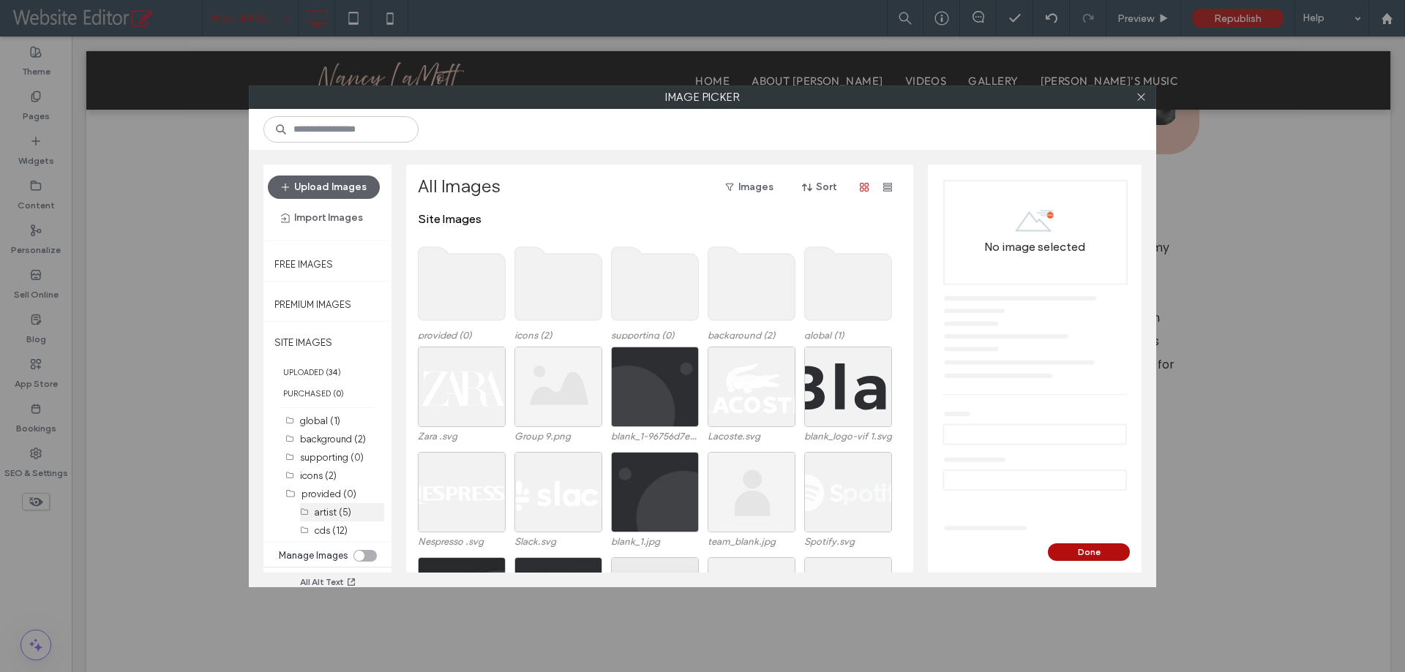
click at [335, 513] on label "artist (5)" at bounding box center [333, 512] width 37 height 11
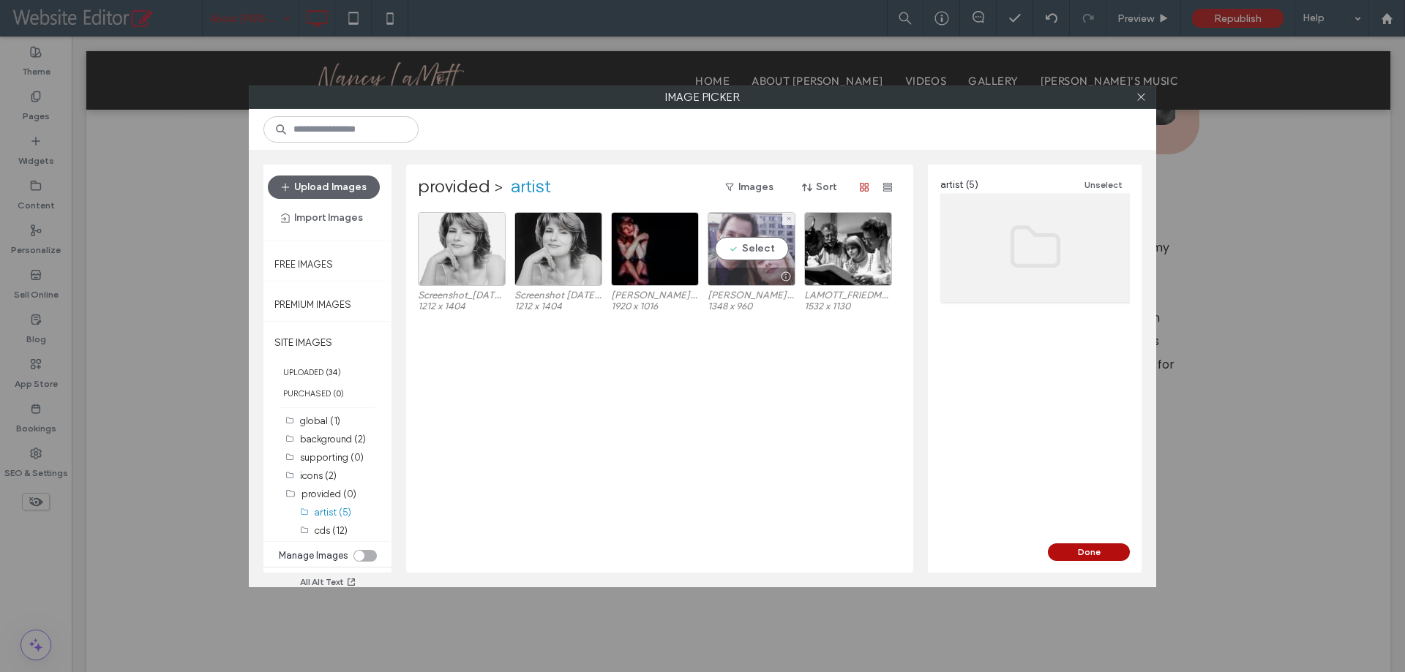
click at [741, 247] on div "Select" at bounding box center [752, 249] width 88 height 74
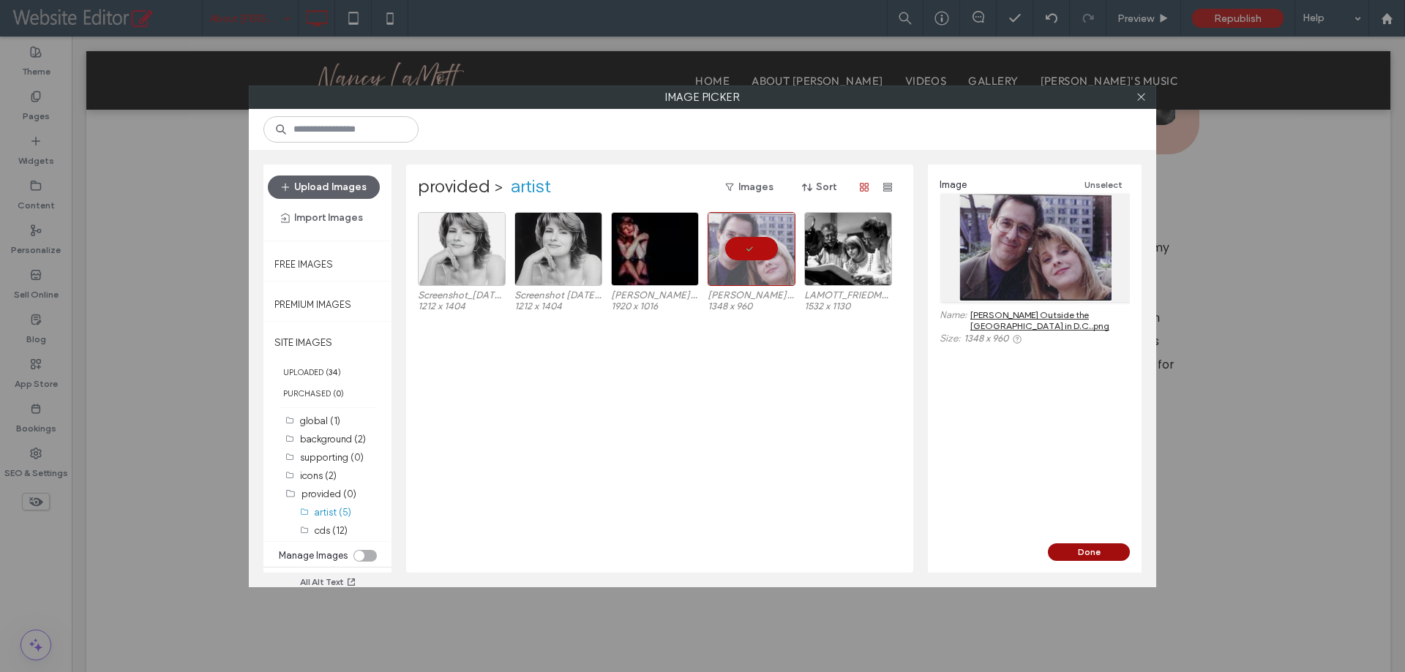
click at [1070, 550] on button "Done" at bounding box center [1089, 553] width 82 height 18
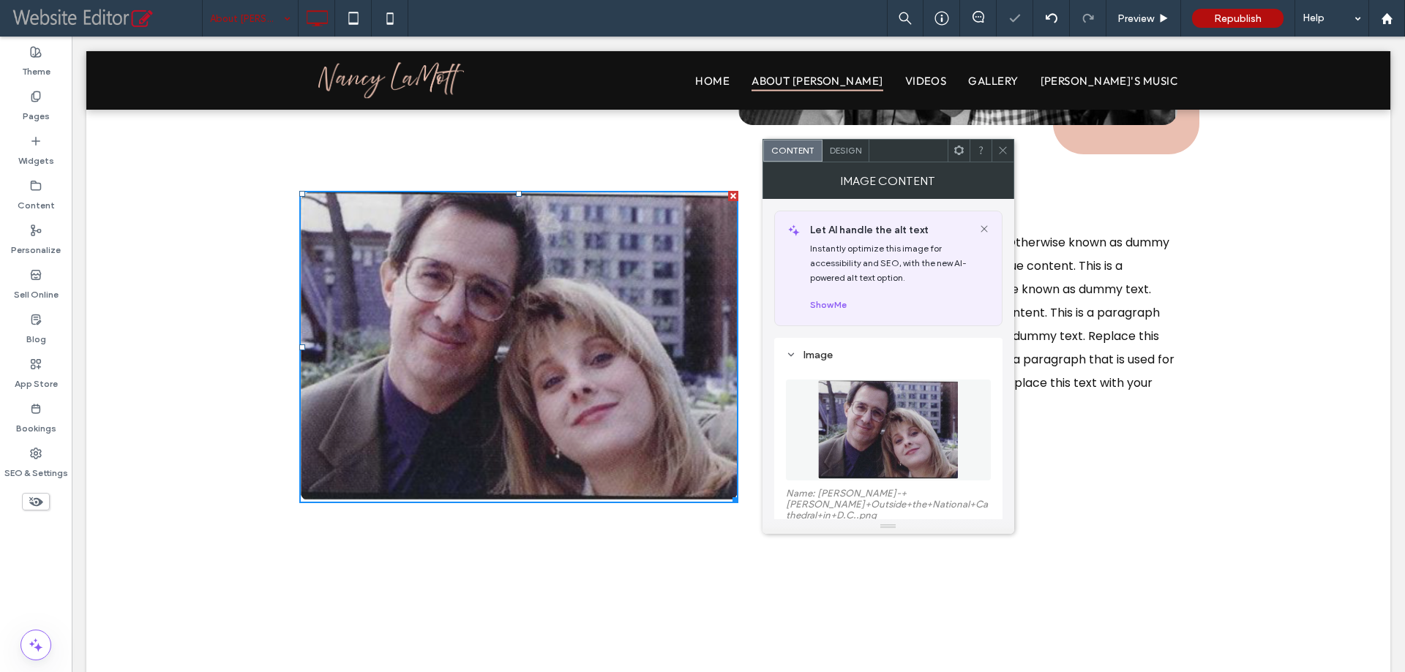
click at [1002, 146] on icon at bounding box center [1002, 150] width 11 height 11
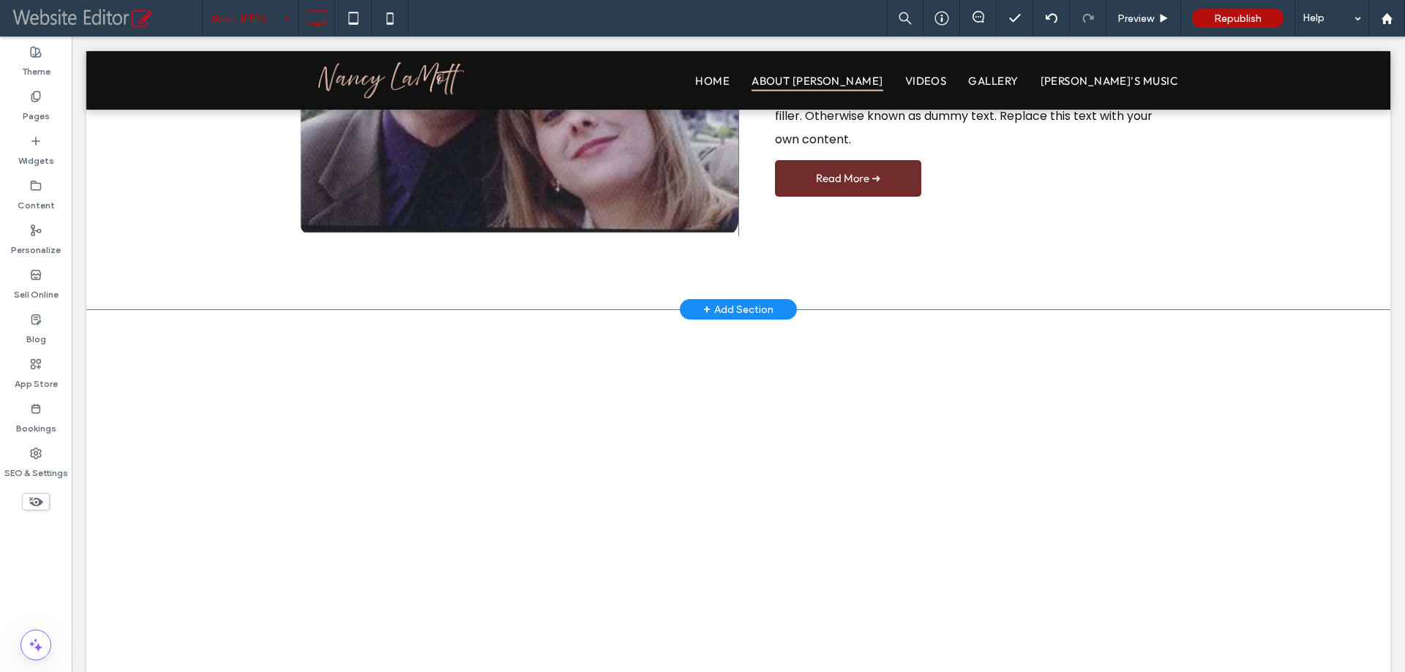
scroll to position [1024, 0]
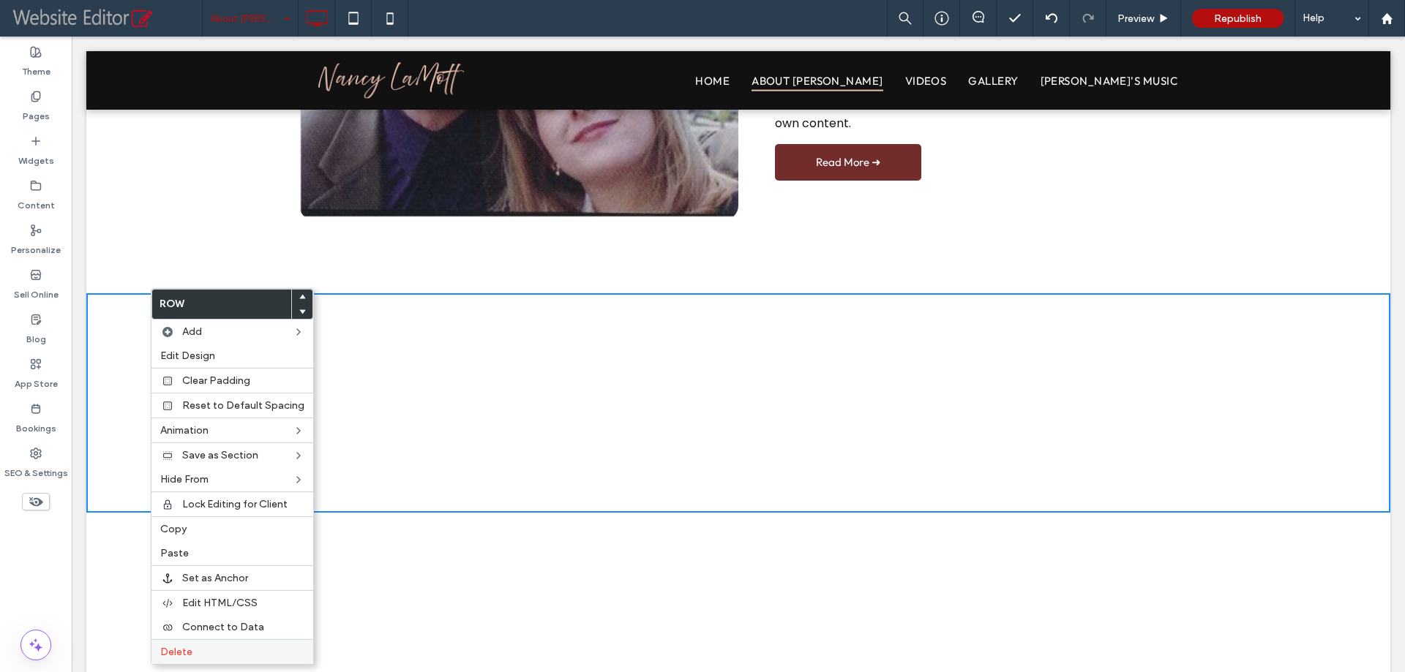
click at [191, 647] on span "Delete" at bounding box center [176, 652] width 32 height 12
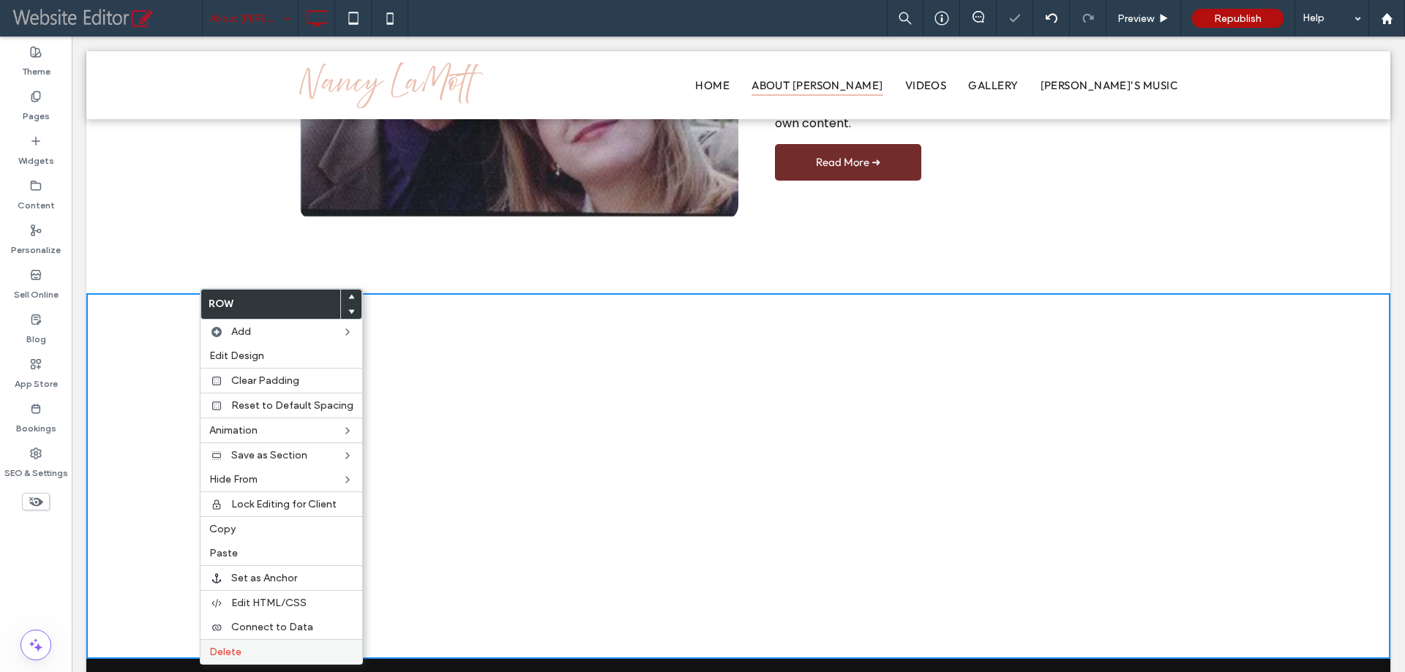
click at [241, 652] on label "Delete" at bounding box center [281, 652] width 144 height 12
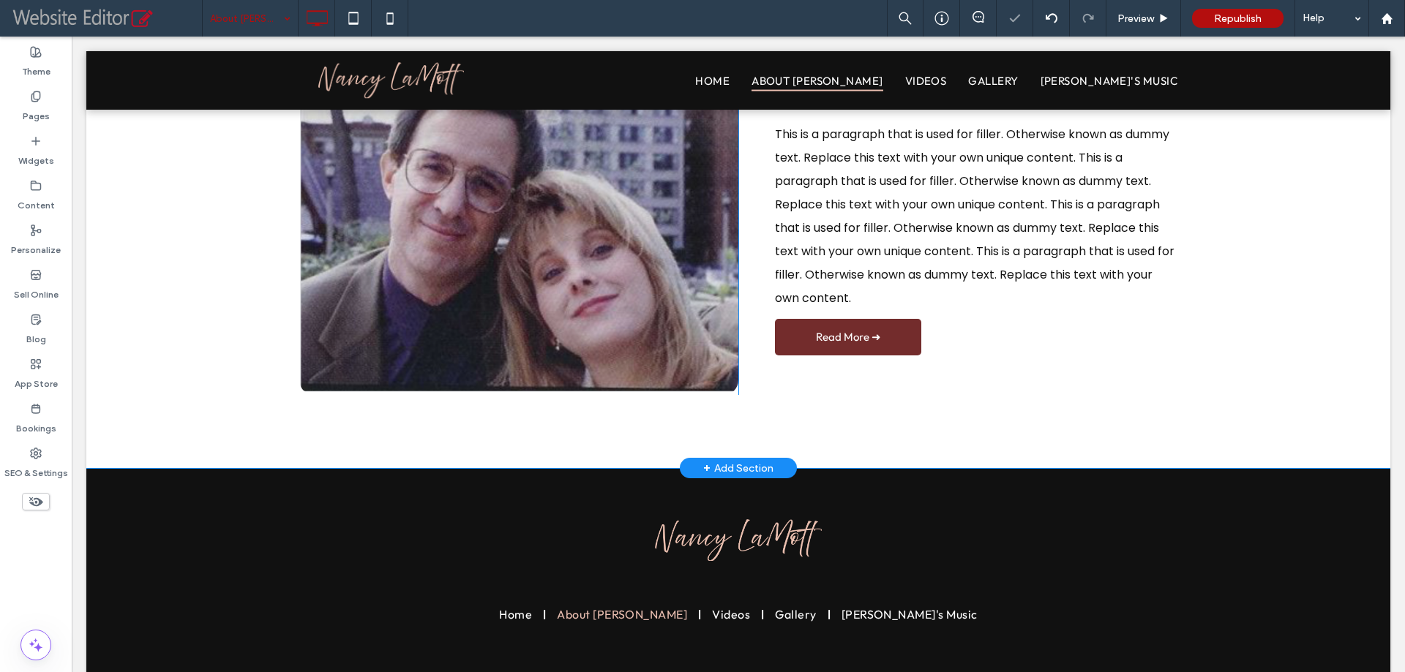
scroll to position [801, 0]
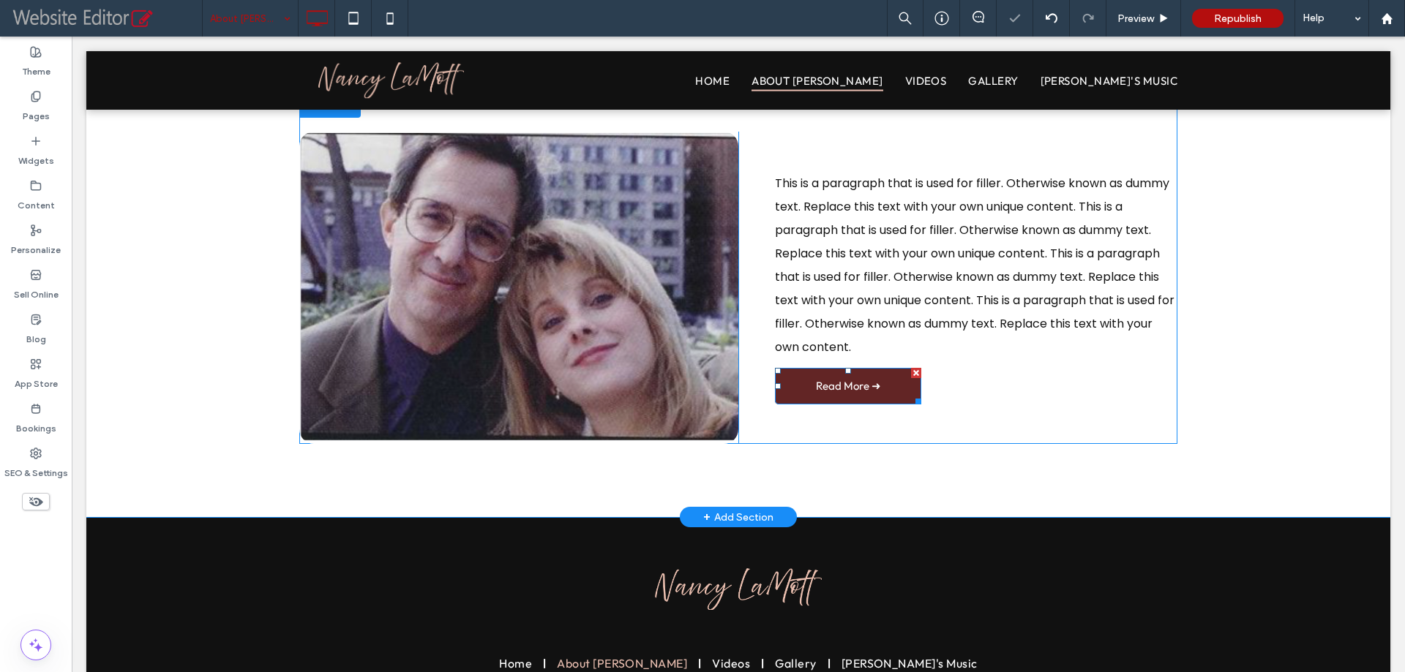
drag, startPoint x: 907, startPoint y: 375, endPoint x: 978, endPoint y: 412, distance: 80.2
click at [911, 375] on div at bounding box center [916, 373] width 10 height 10
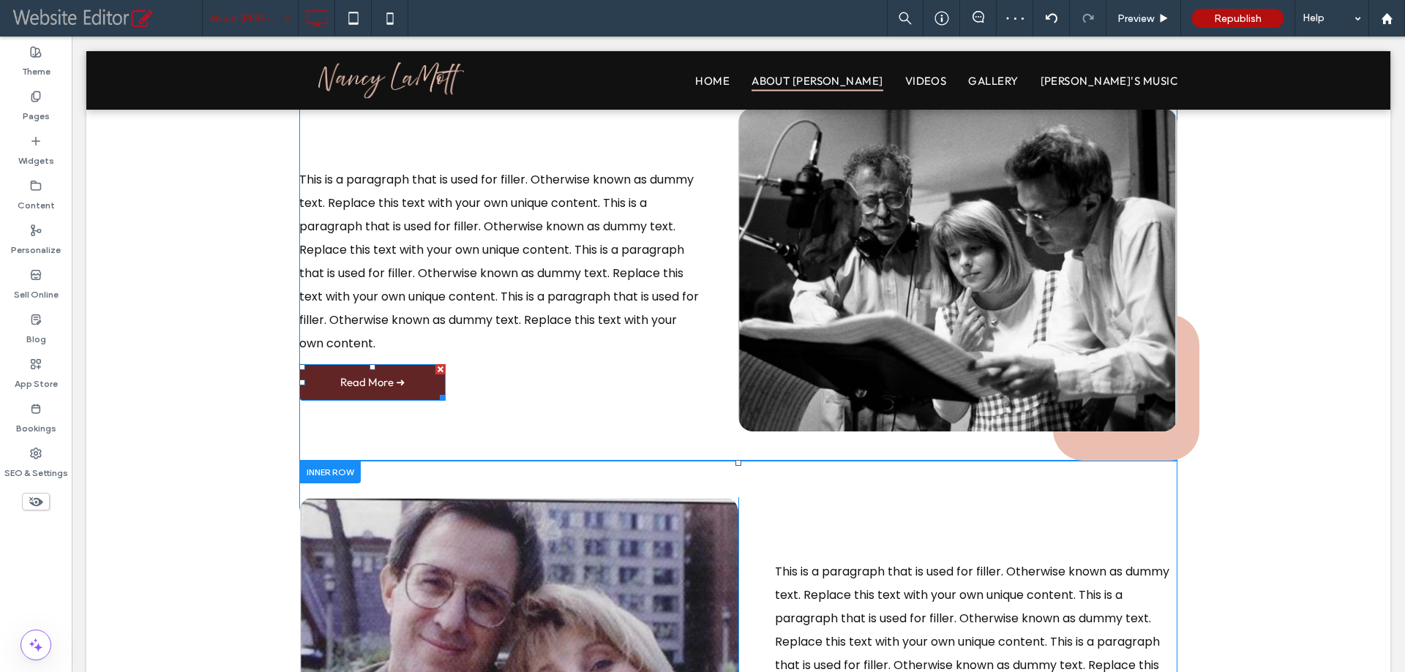
scroll to position [425, 0]
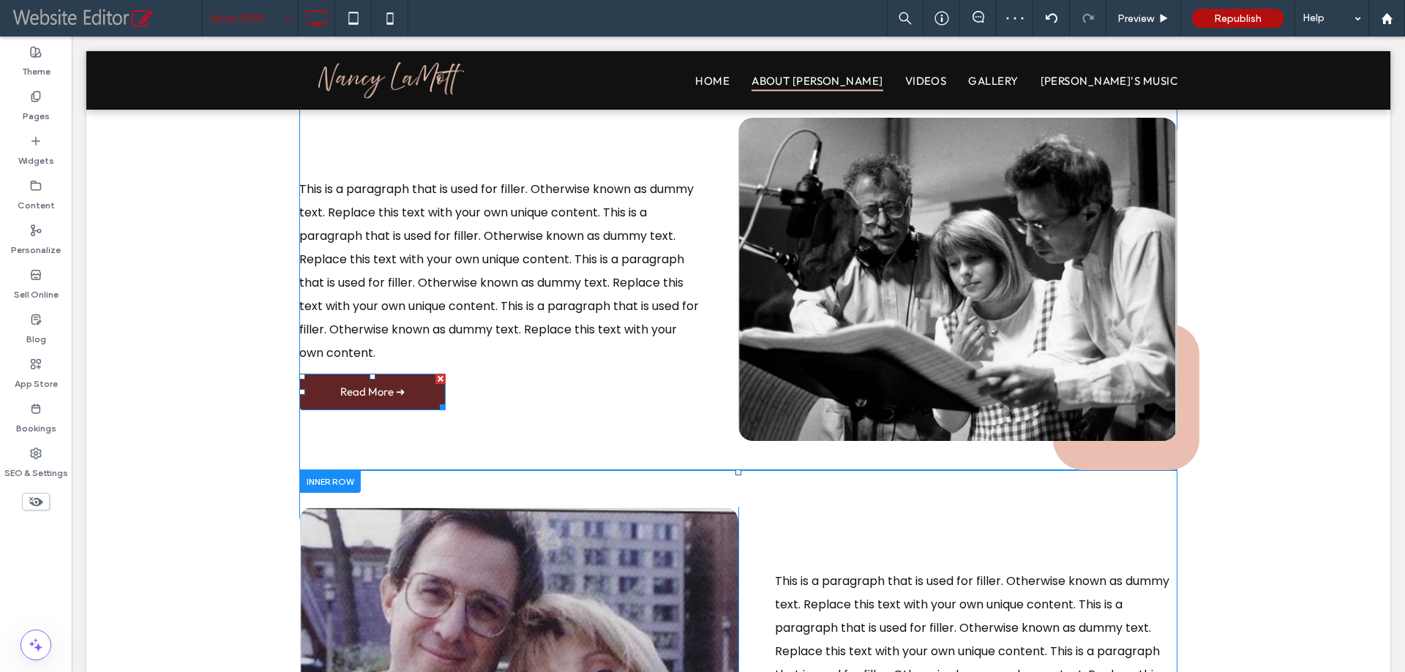
click at [439, 374] on div at bounding box center [440, 379] width 10 height 10
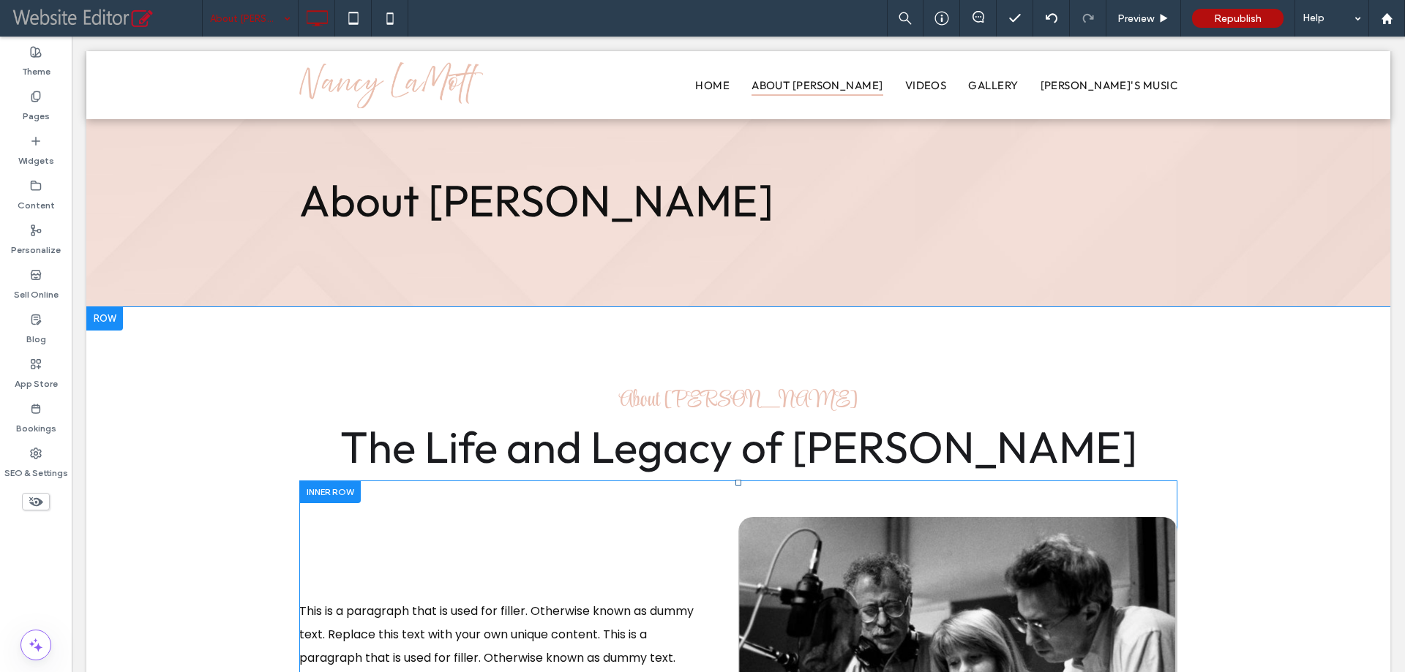
scroll to position [0, 0]
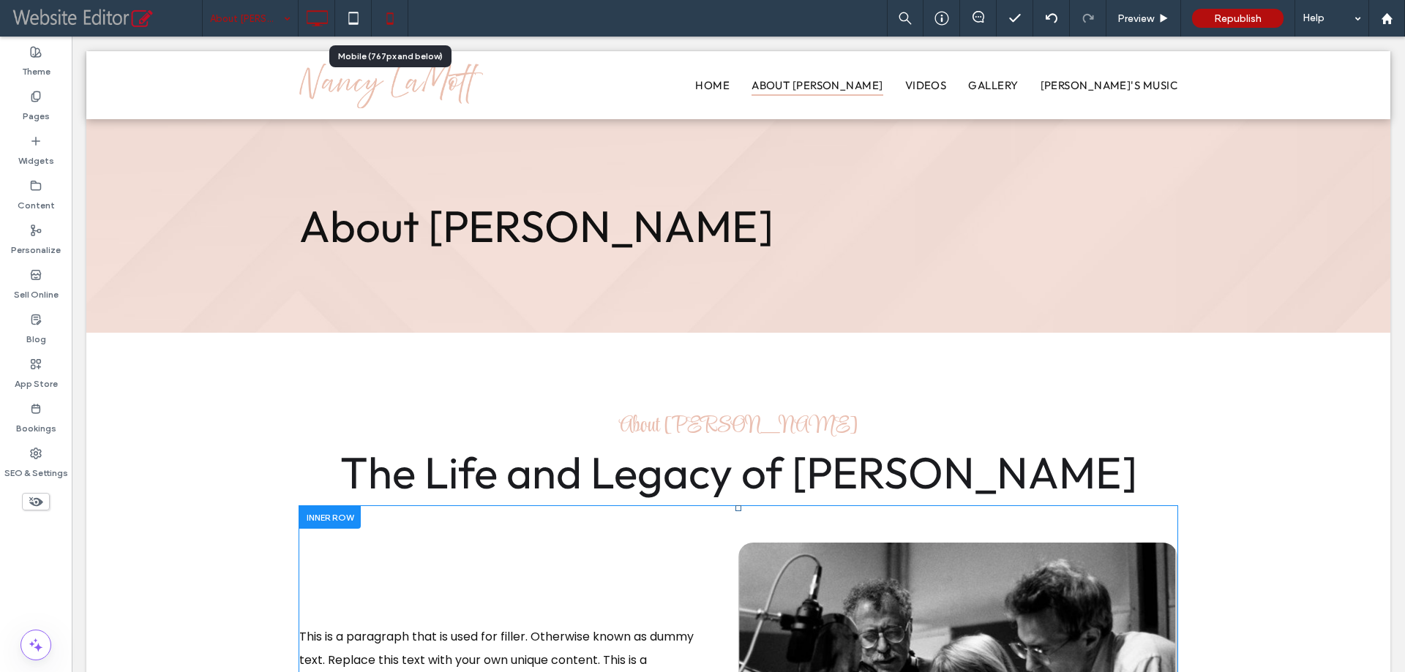
click at [395, 22] on icon at bounding box center [389, 18] width 29 height 29
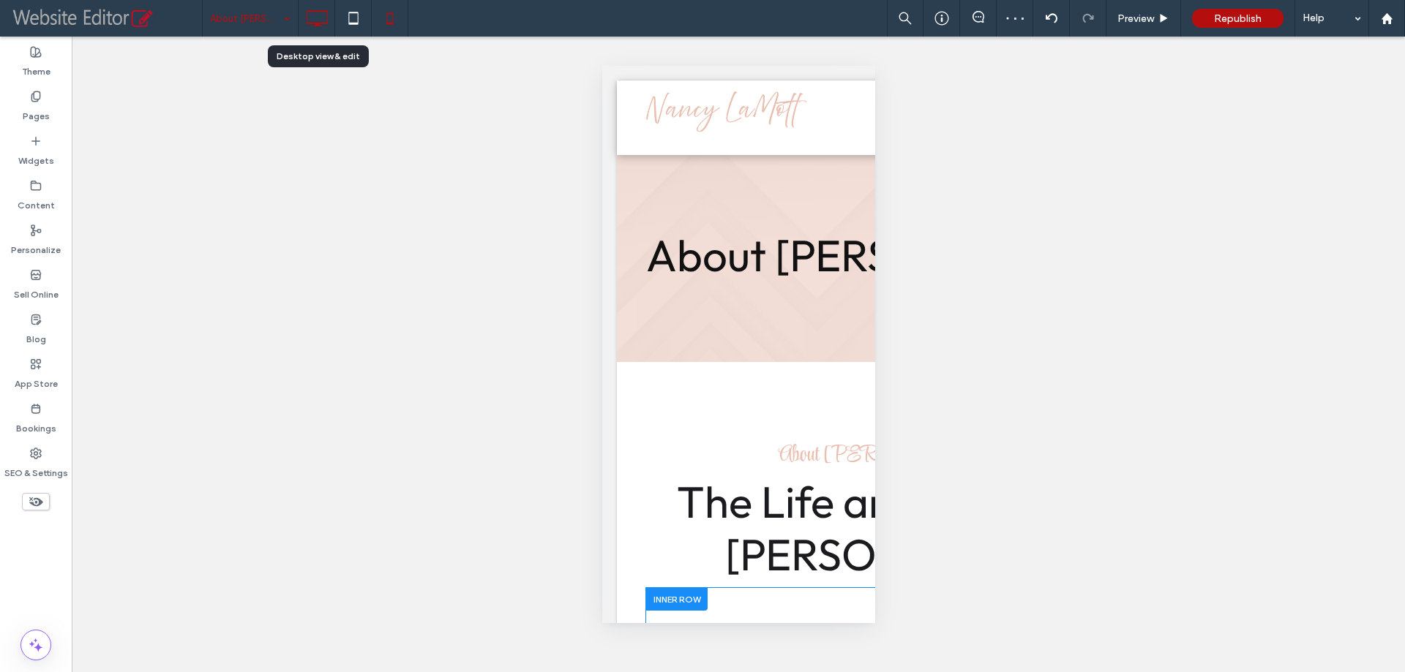
click at [319, 15] on icon at bounding box center [316, 18] width 29 height 29
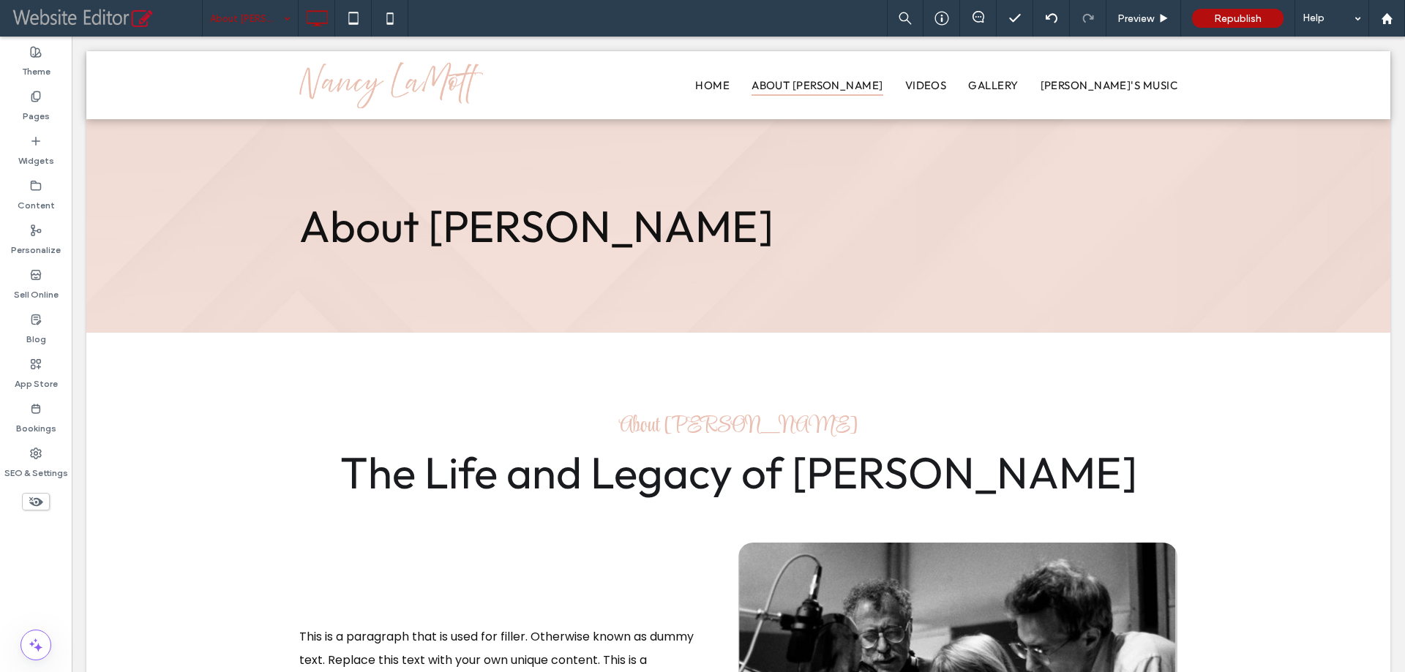
click at [34, 563] on div "Theme Pages Widgets Content Personalize Sell Online Blog App Store Bookings SEO…" at bounding box center [36, 355] width 72 height 636
click at [34, 569] on div "Theme Pages Widgets Content Personalize Sell Online Blog App Store Bookings SEO…" at bounding box center [36, 355] width 72 height 636
click at [34, 572] on div "Theme Pages Widgets Content Personalize Sell Online Blog App Store Bookings SEO…" at bounding box center [36, 355] width 72 height 636
